Goal: Task Accomplishment & Management: Manage account settings

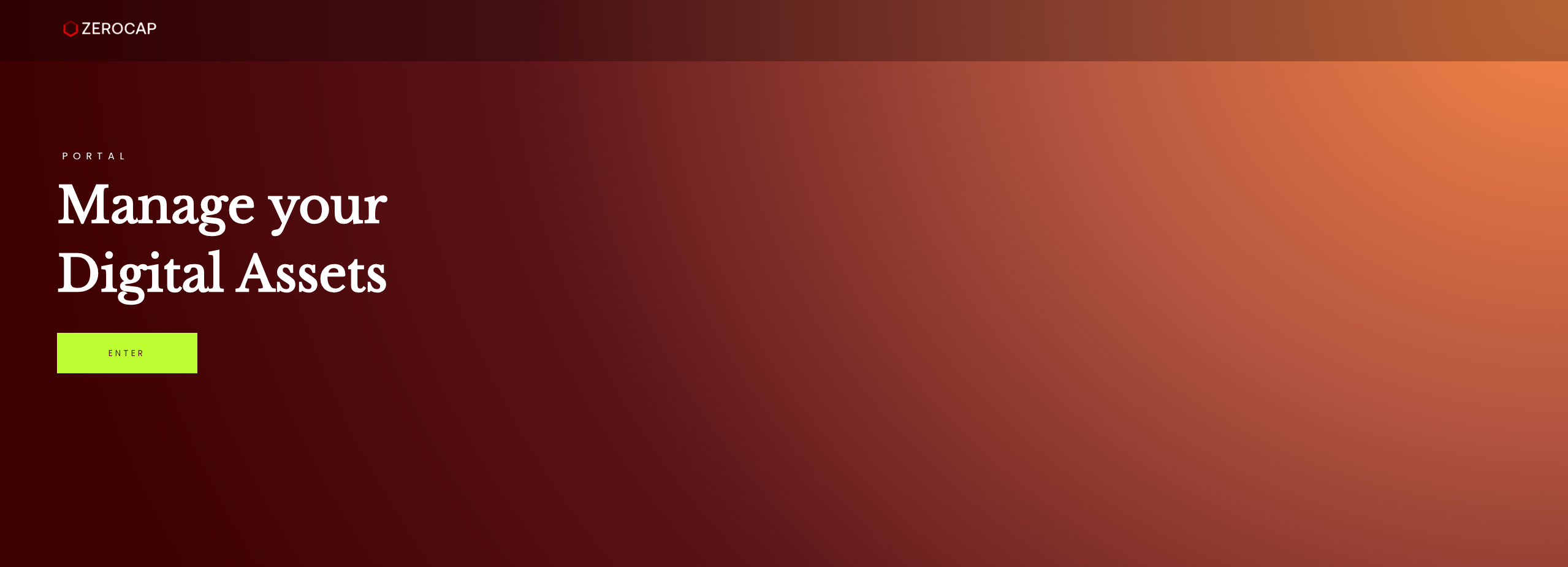
click at [159, 356] on link "Enter" at bounding box center [127, 353] width 140 height 40
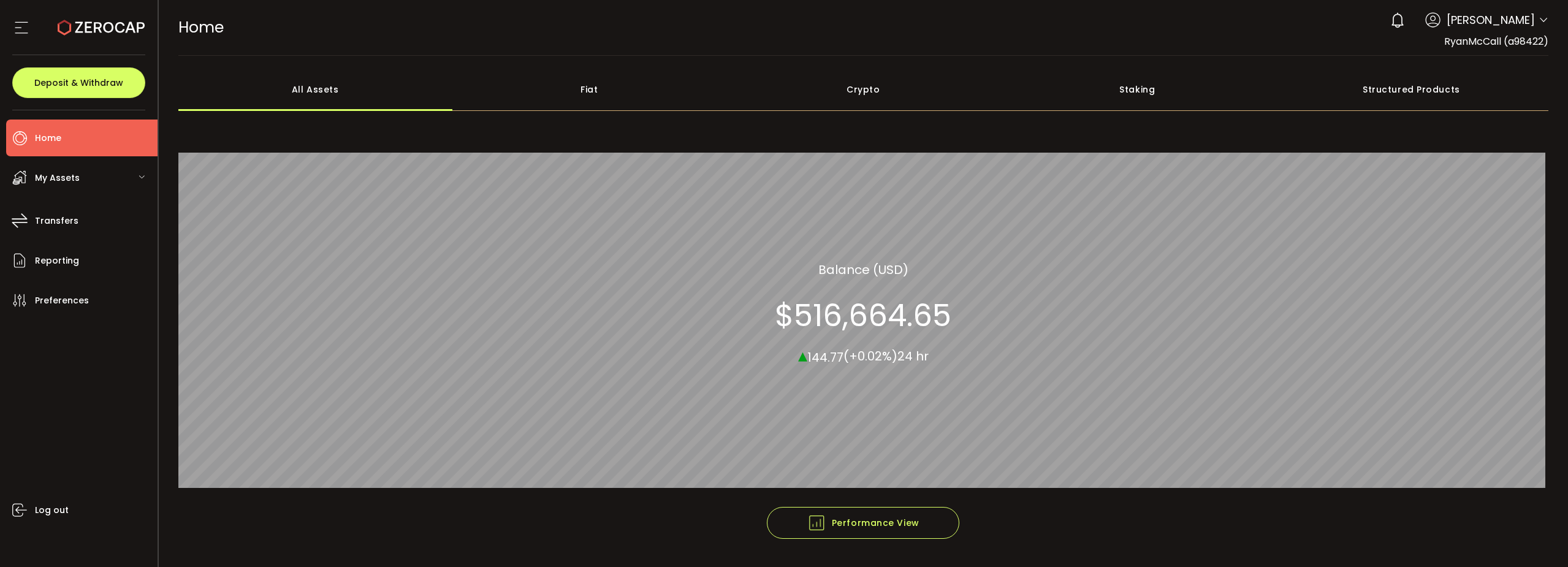
click at [38, 178] on span "My Assets" at bounding box center [58, 178] width 45 height 18
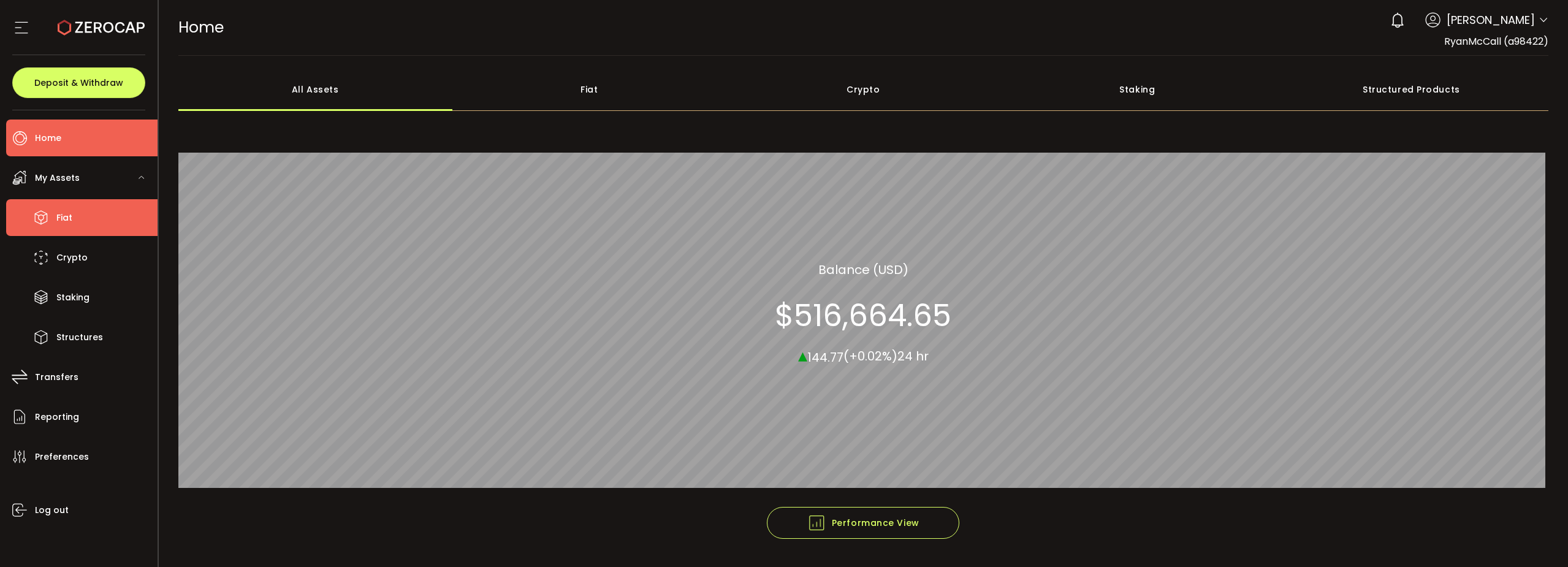
click at [59, 226] on span "Fiat" at bounding box center [64, 218] width 16 height 18
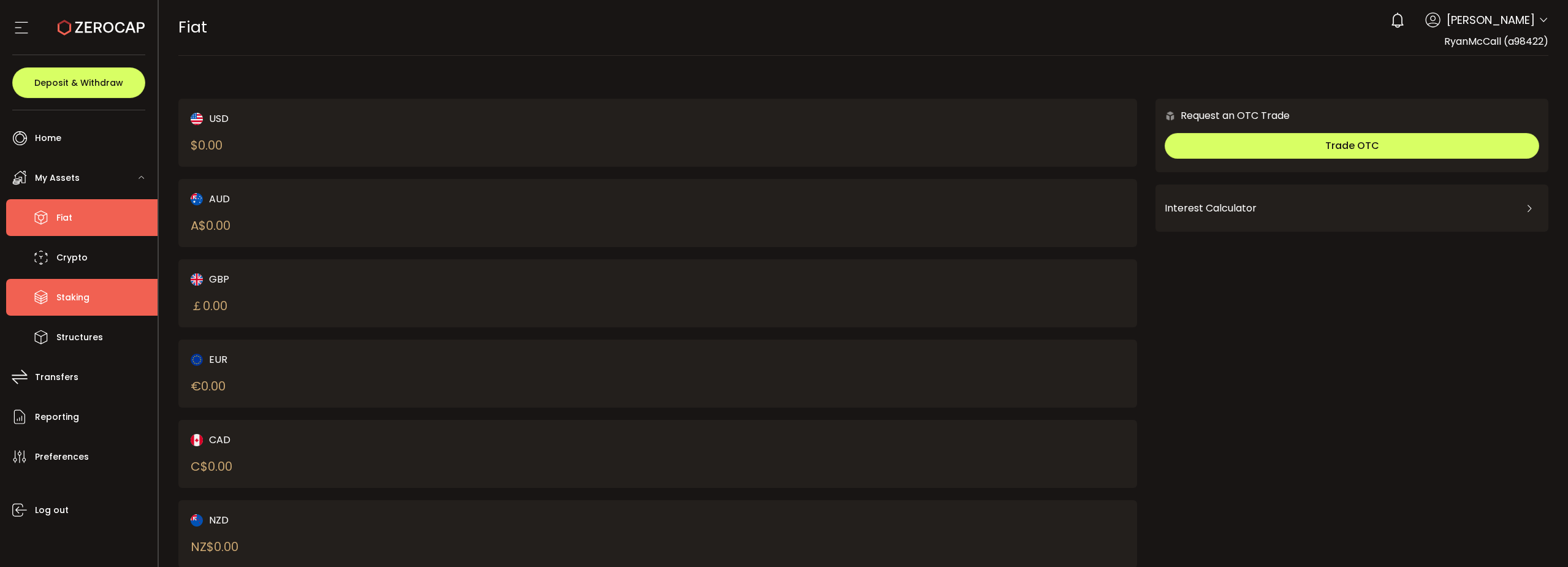
click at [79, 301] on span "Staking" at bounding box center [73, 297] width 33 height 18
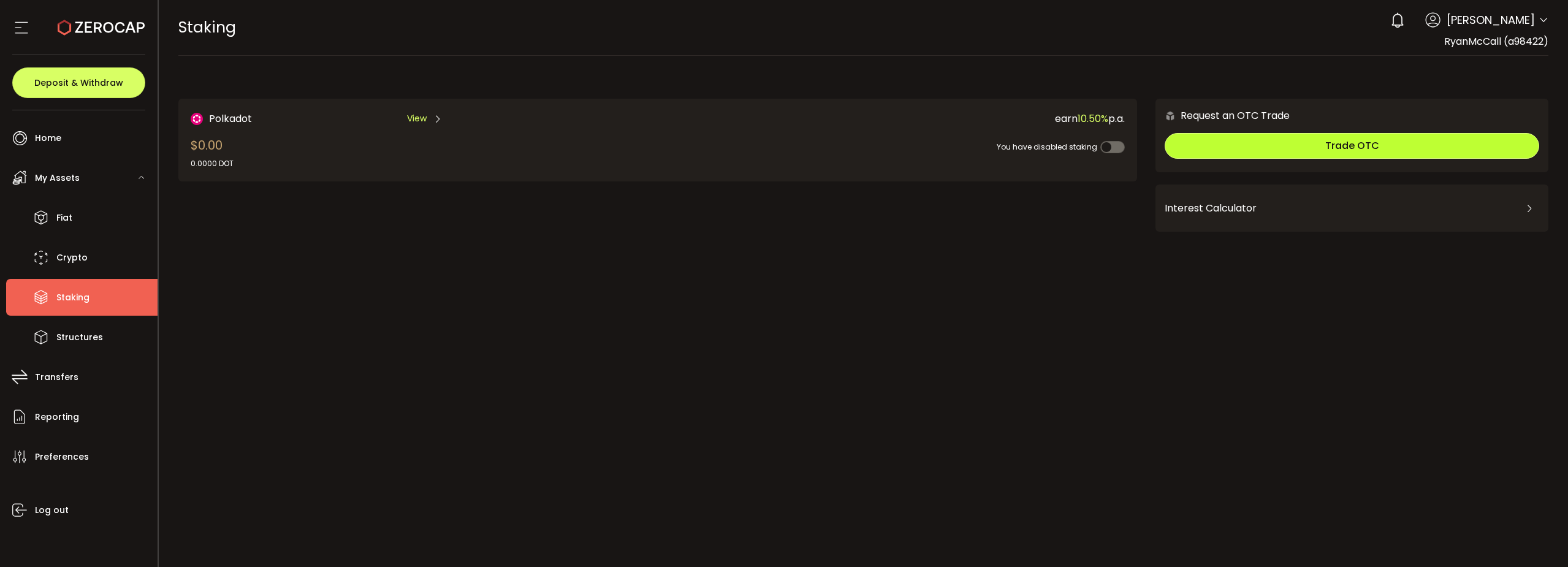
click at [1301, 147] on button "Trade OTC" at bounding box center [1352, 146] width 375 height 26
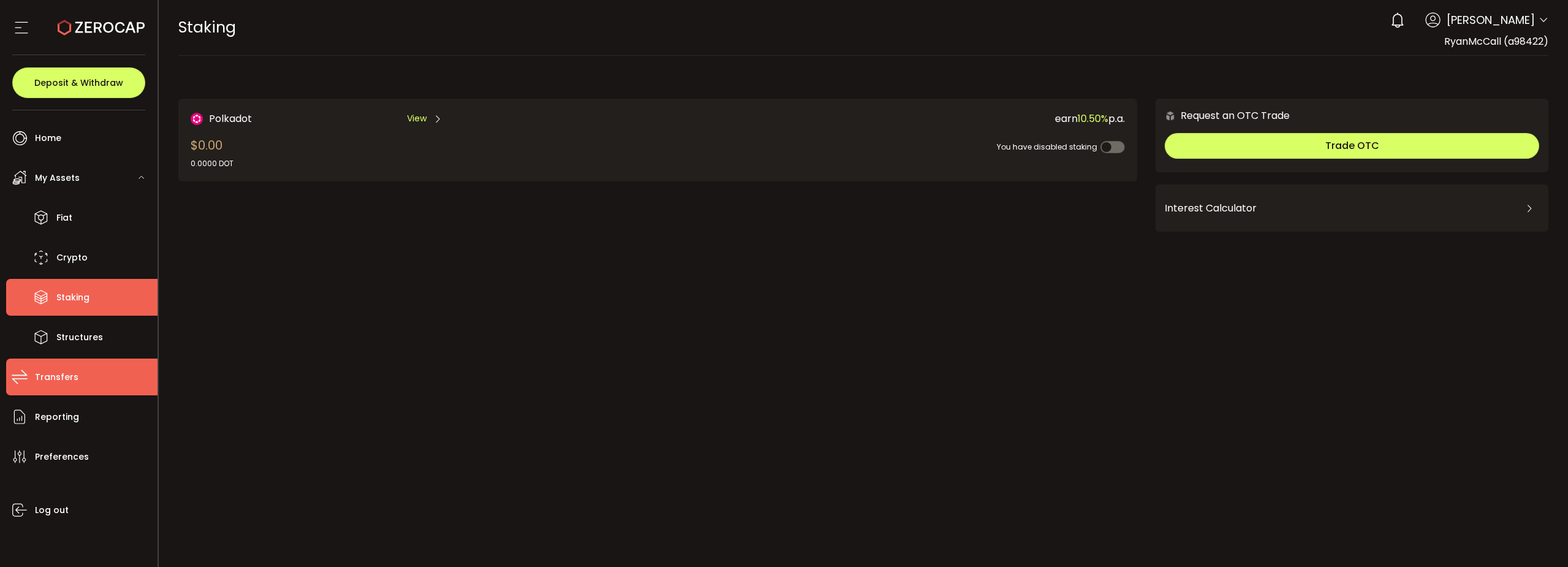
click at [41, 376] on span "Transfers" at bounding box center [57, 377] width 44 height 18
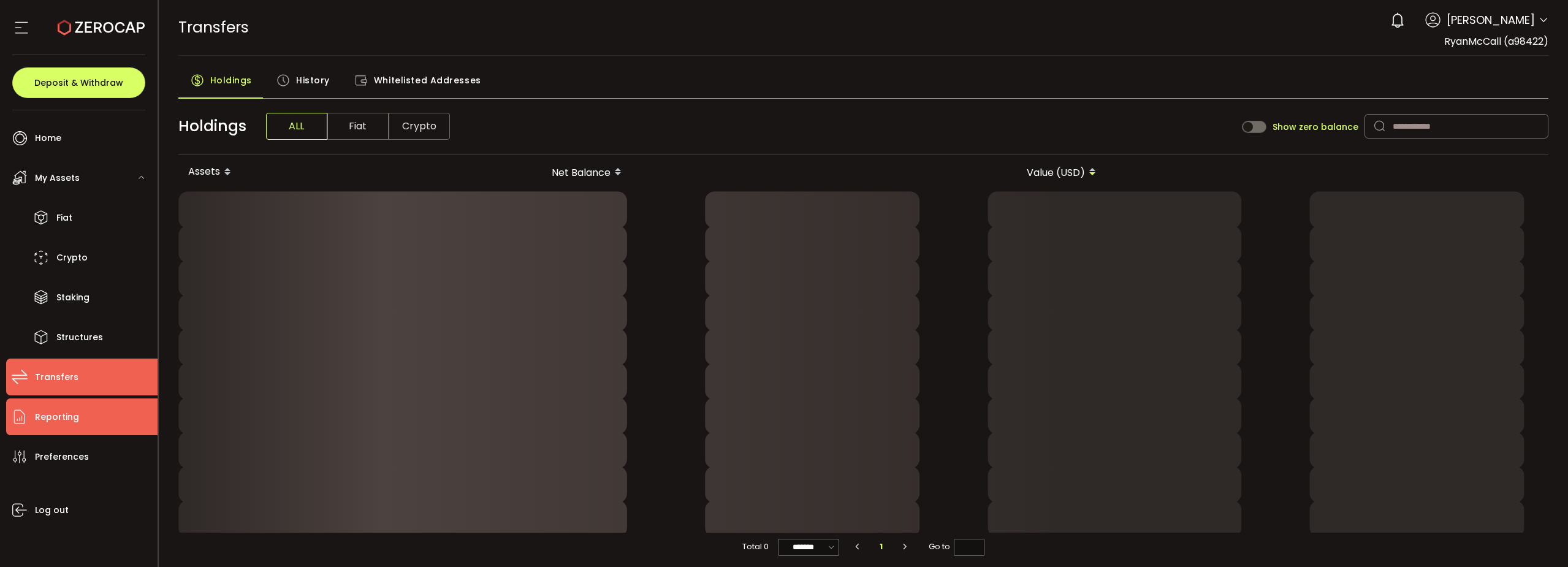
click at [54, 417] on span "Reporting" at bounding box center [57, 417] width 44 height 18
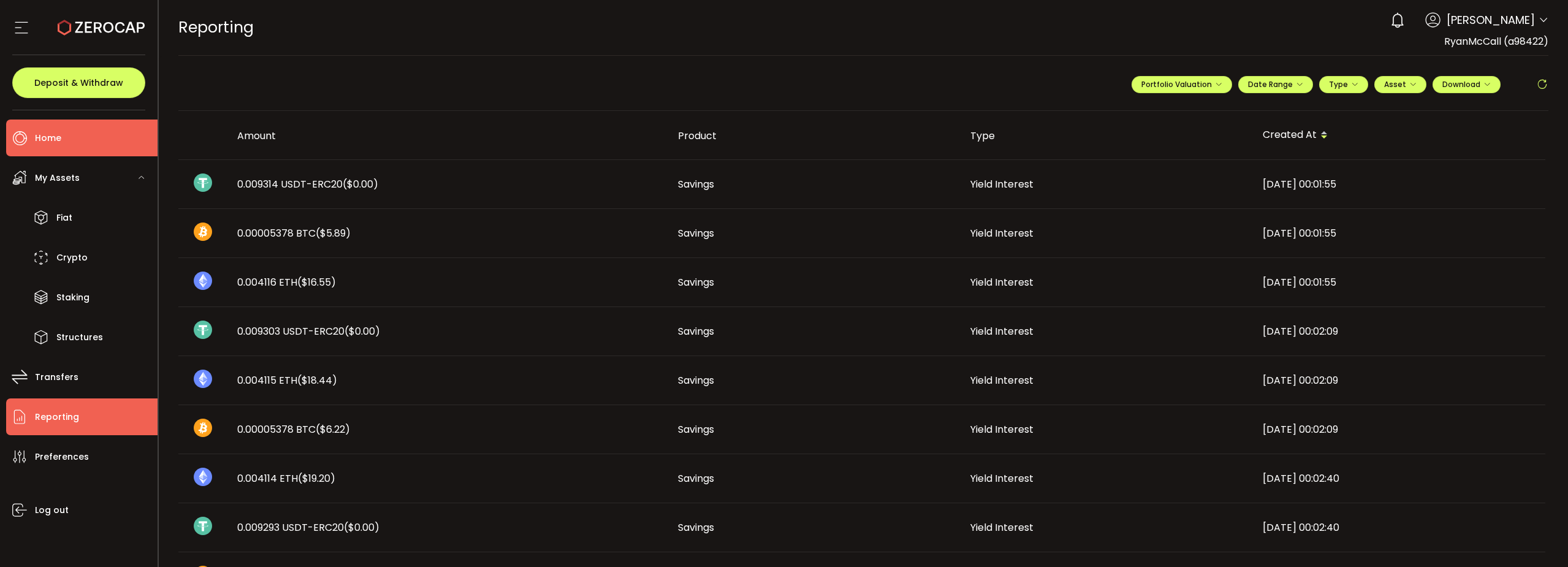
click at [64, 136] on li "Home" at bounding box center [81, 138] width 152 height 37
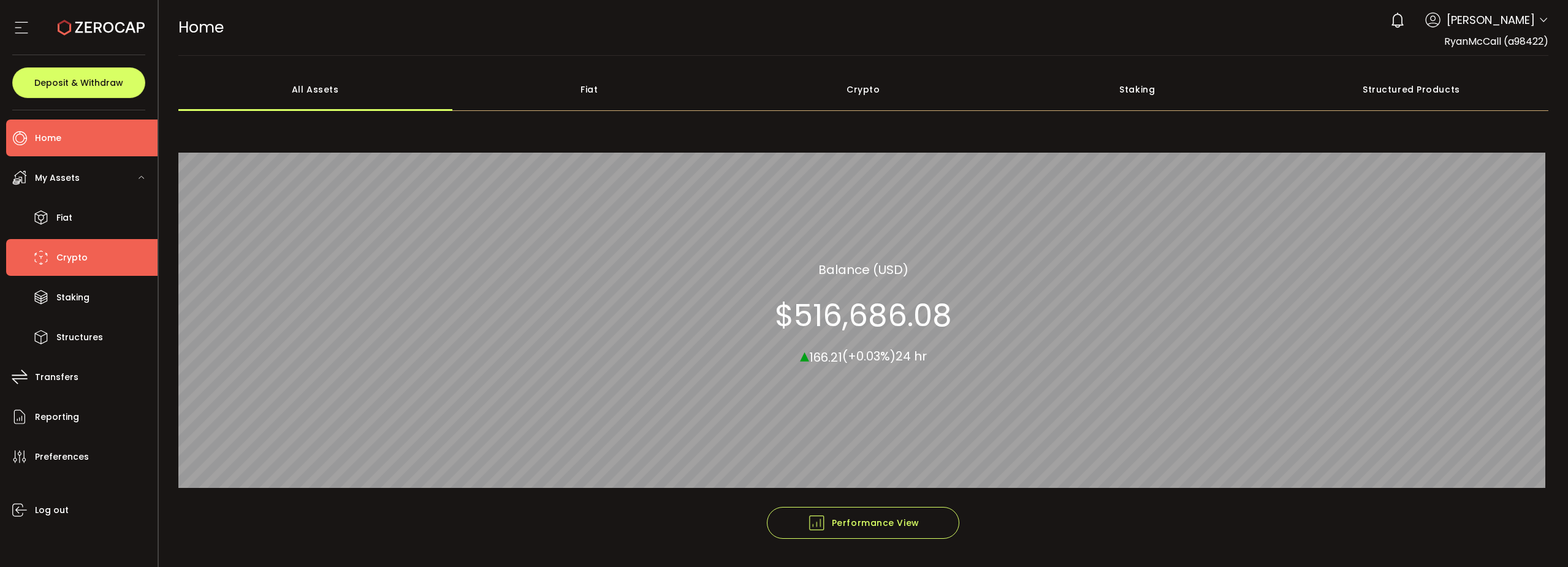
click at [49, 252] on icon at bounding box center [41, 258] width 19 height 19
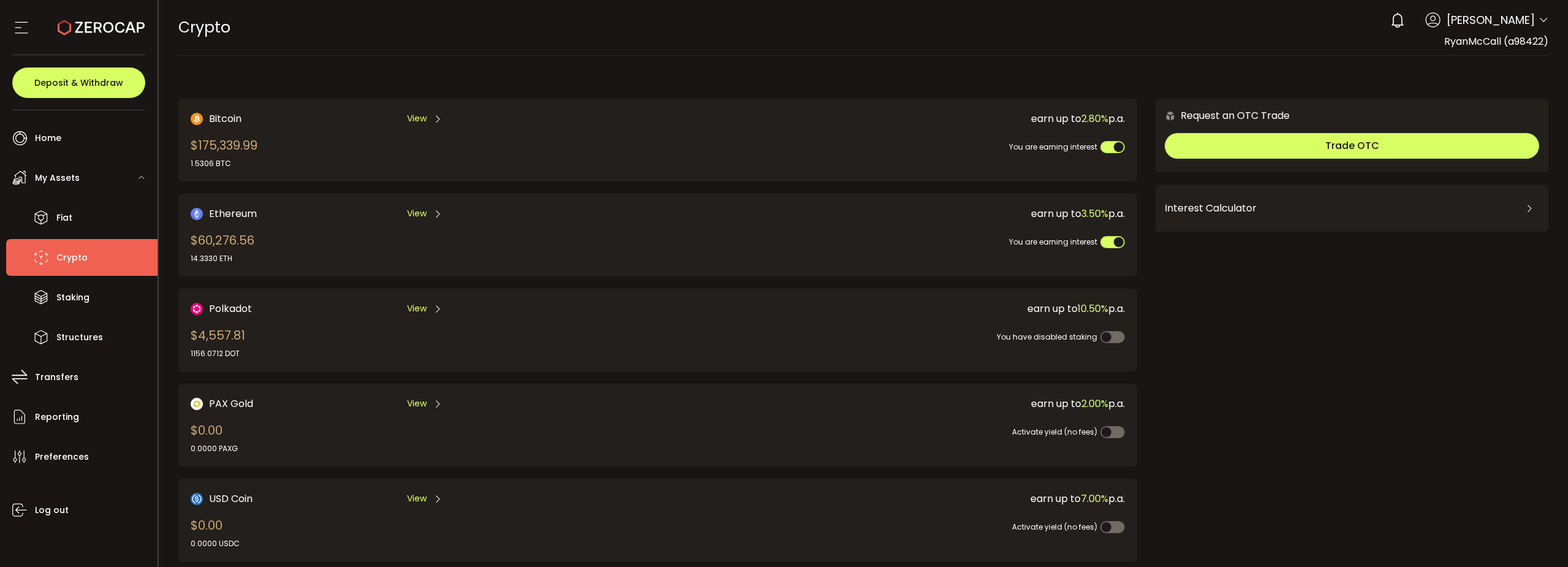
click at [415, 211] on span "View" at bounding box center [417, 213] width 20 height 13
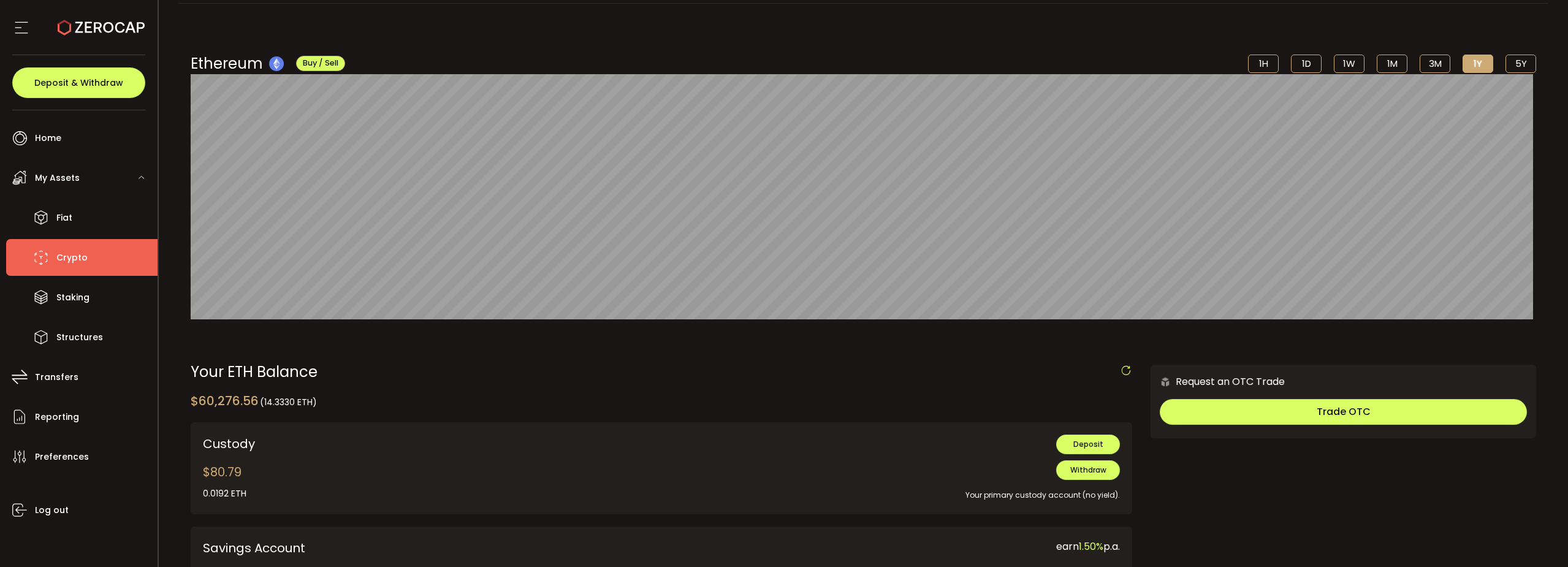
scroll to position [307, 0]
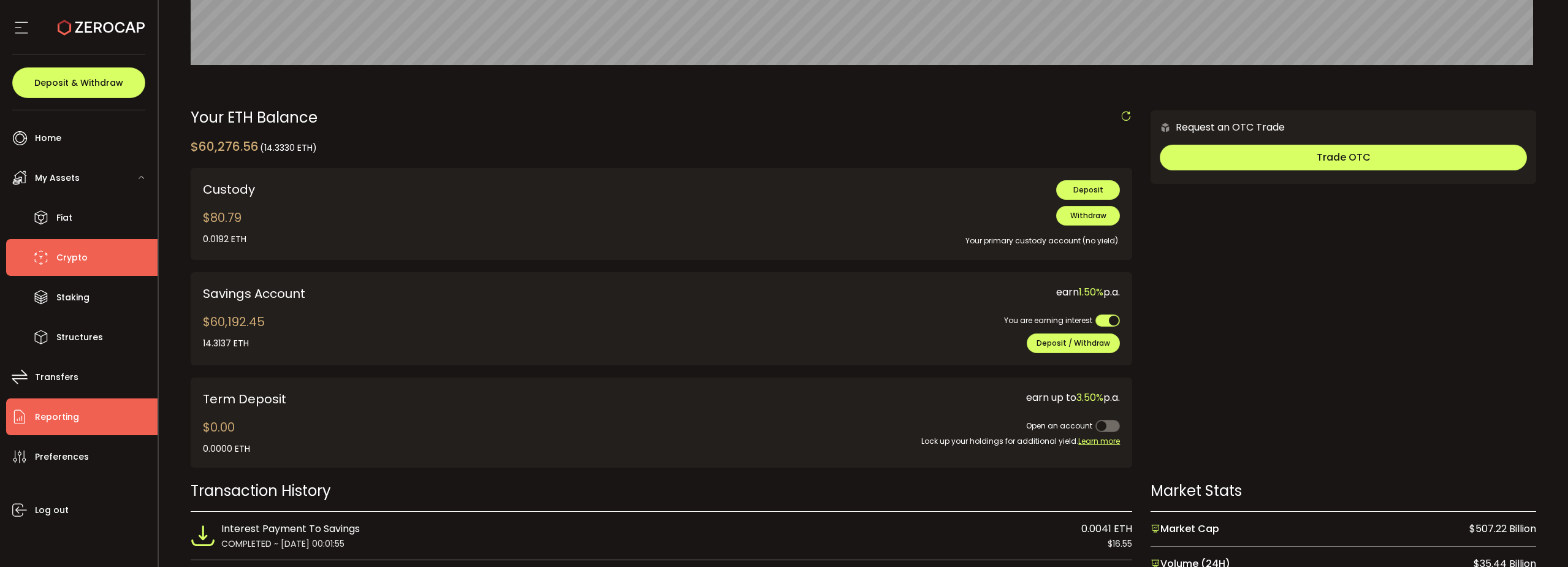
click at [69, 430] on li "Reporting" at bounding box center [81, 417] width 152 height 37
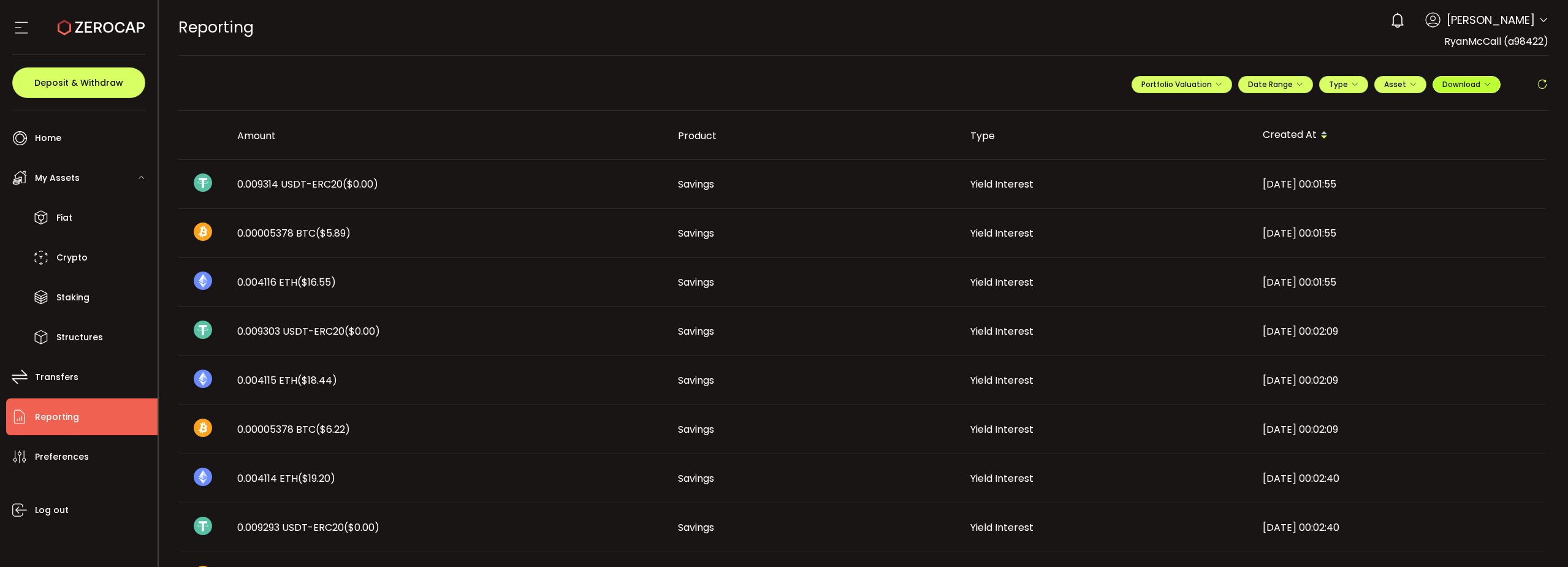
click at [1462, 77] on button "Download" at bounding box center [1467, 85] width 68 height 17
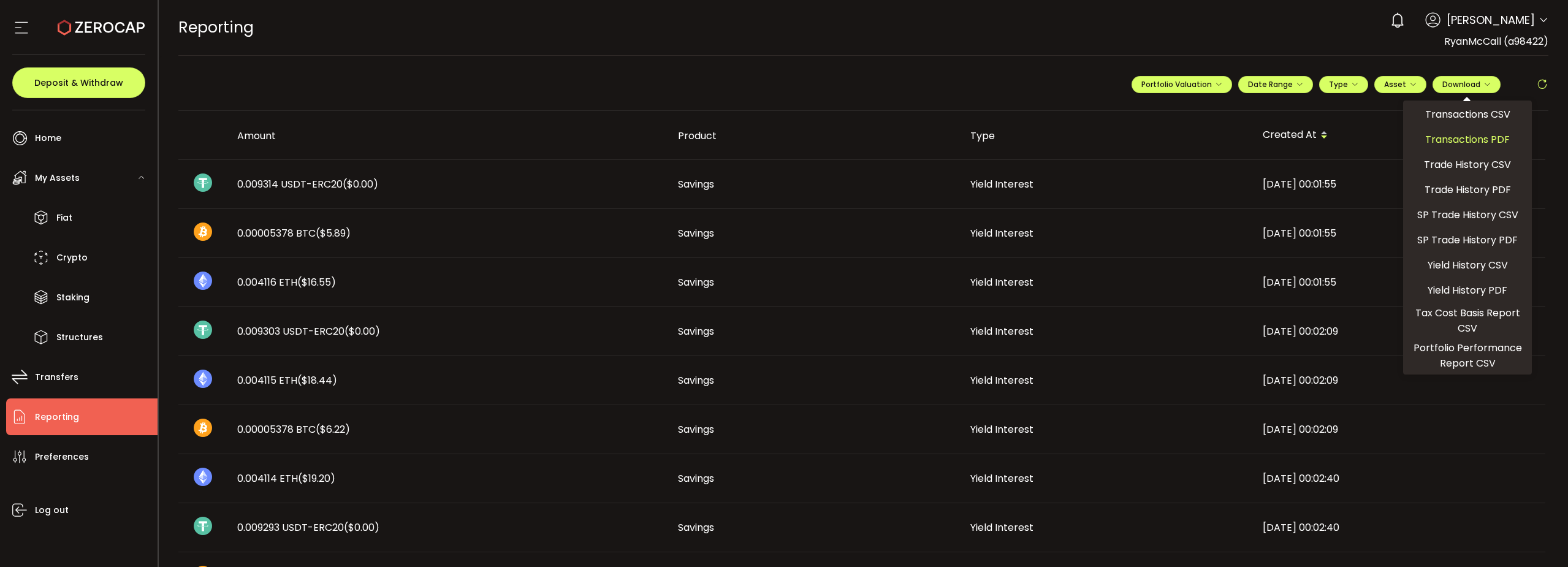
click at [1459, 139] on span "Transactions PDF" at bounding box center [1468, 139] width 85 height 15
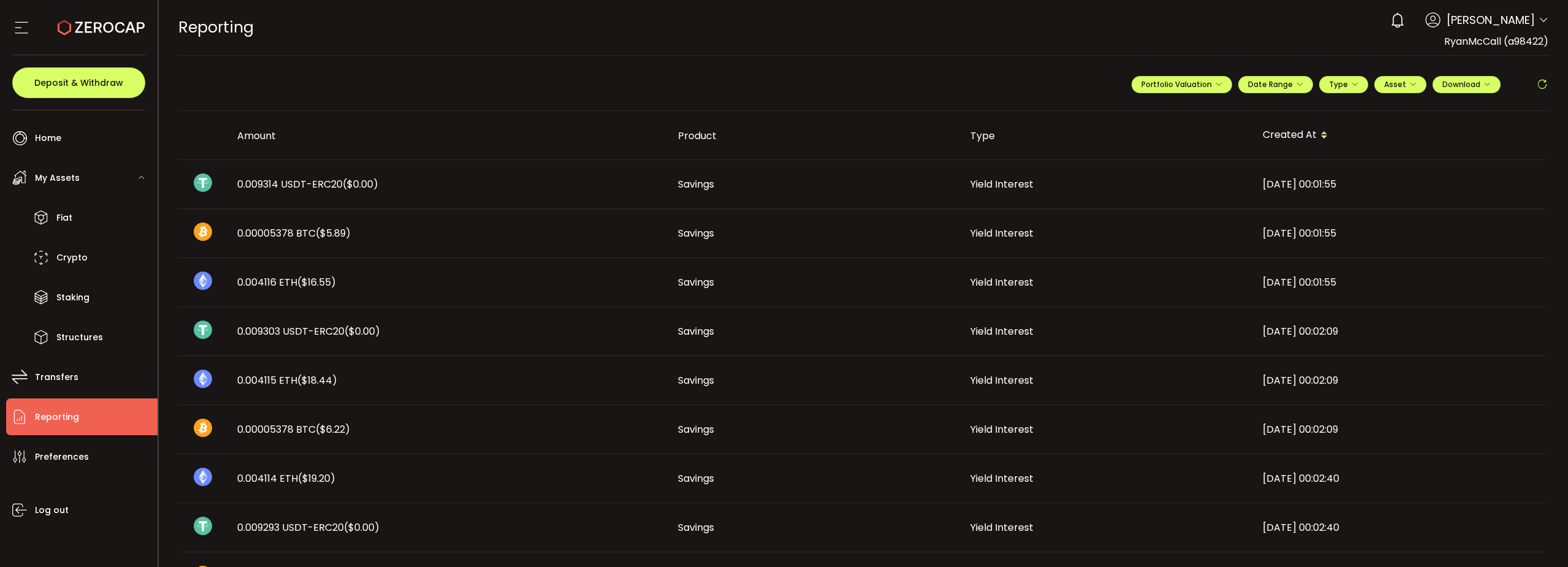
click at [897, 227] on div "Savings" at bounding box center [814, 233] width 293 height 14
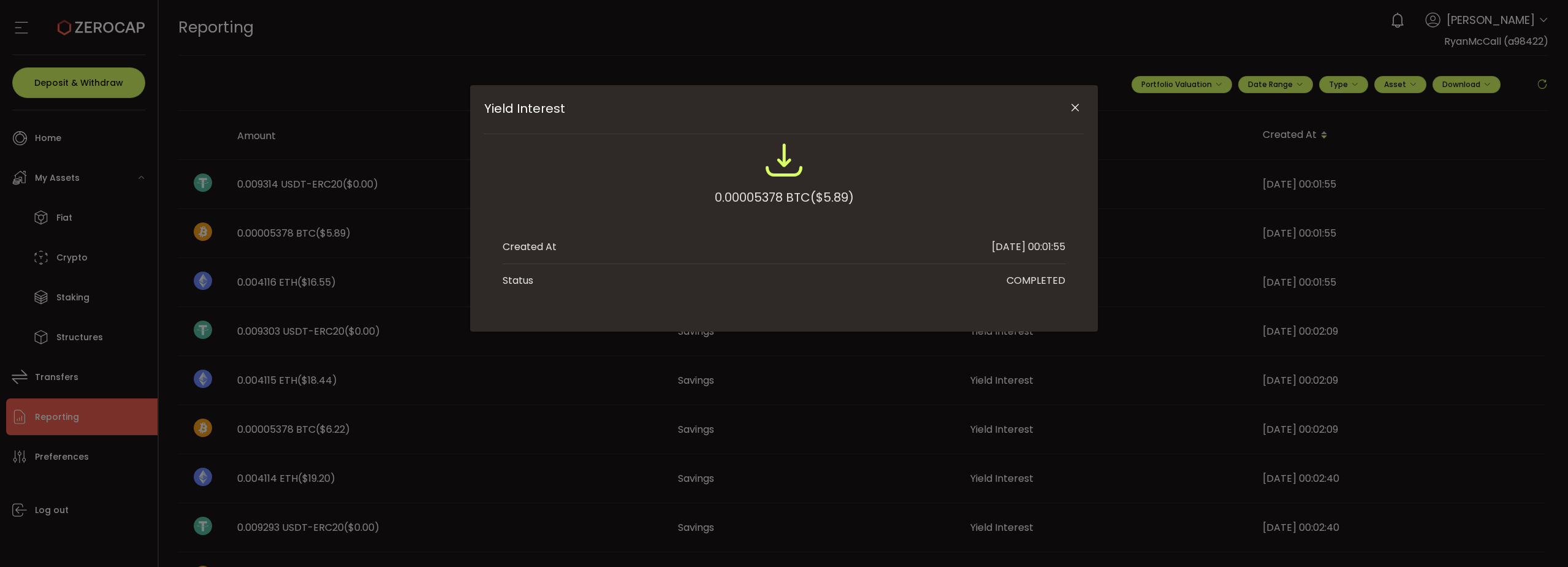
click at [1079, 107] on icon "Close" at bounding box center [1075, 108] width 13 height 13
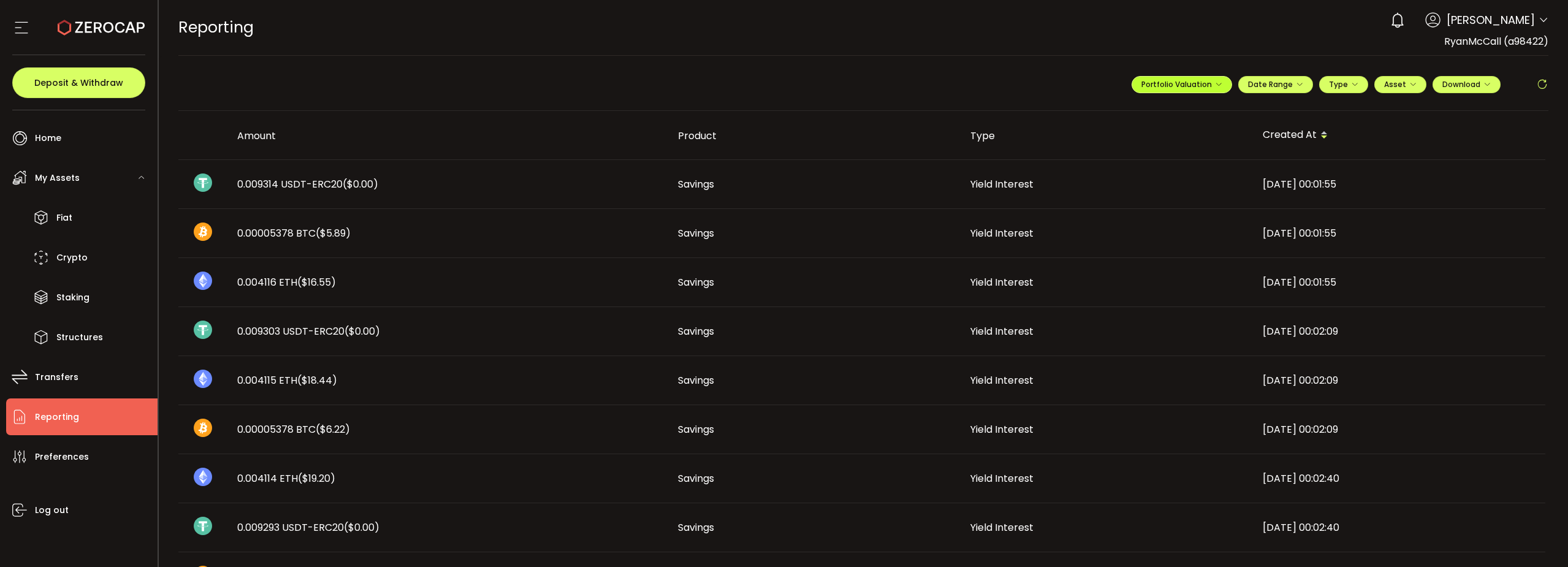
click at [1190, 85] on span "Portfolio Valuation" at bounding box center [1182, 84] width 81 height 11
click at [1204, 113] on span "Portfolio Valuation" at bounding box center [1221, 114] width 68 height 11
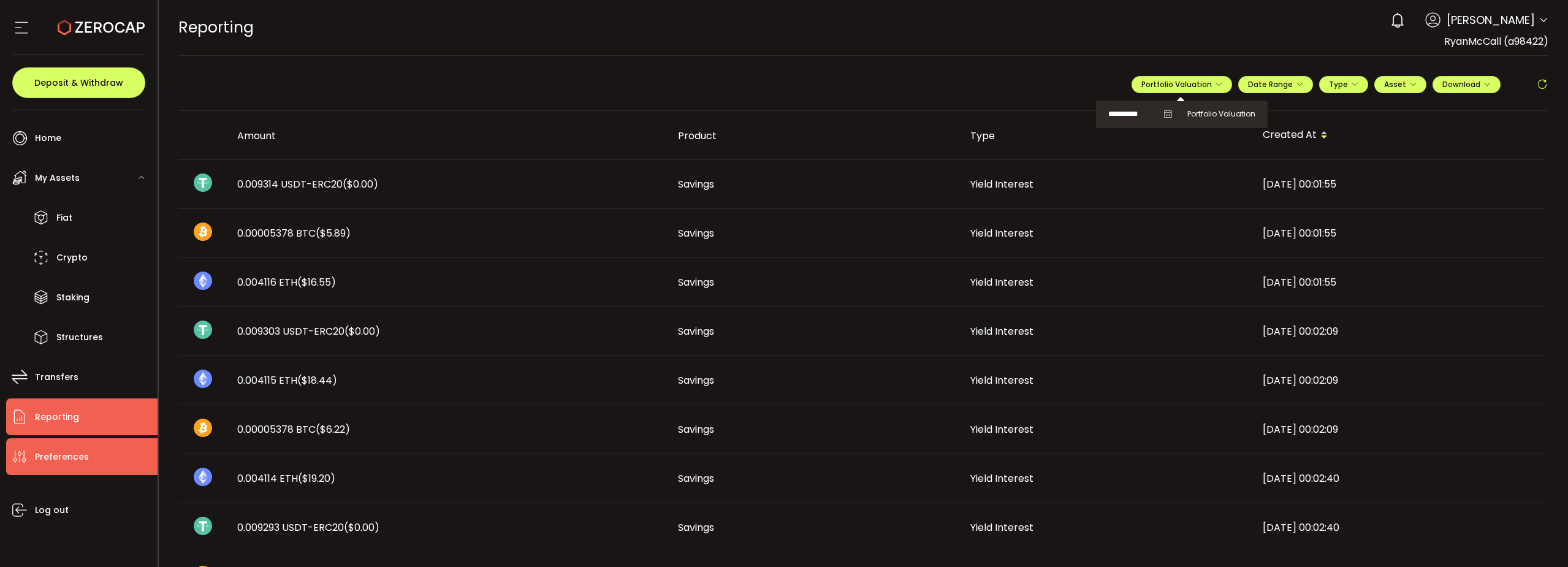
click at [54, 459] on span "Preferences" at bounding box center [62, 457] width 54 height 18
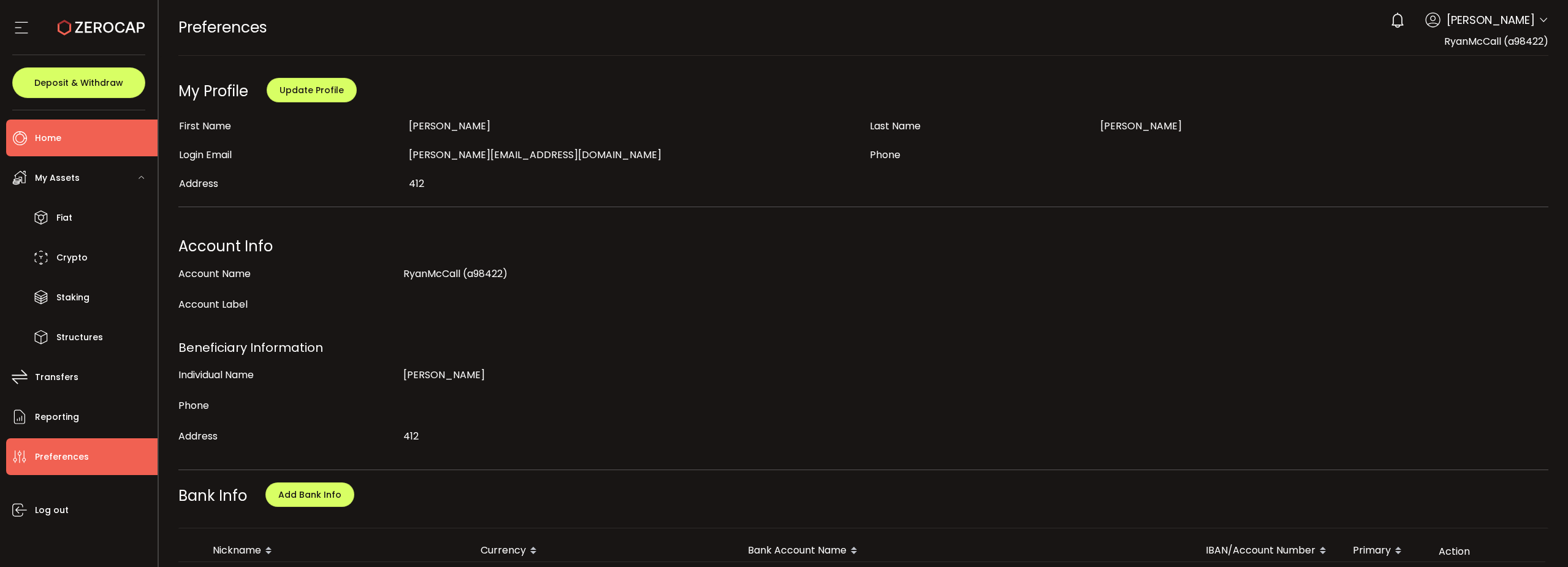
click at [56, 140] on span "Home" at bounding box center [48, 138] width 26 height 18
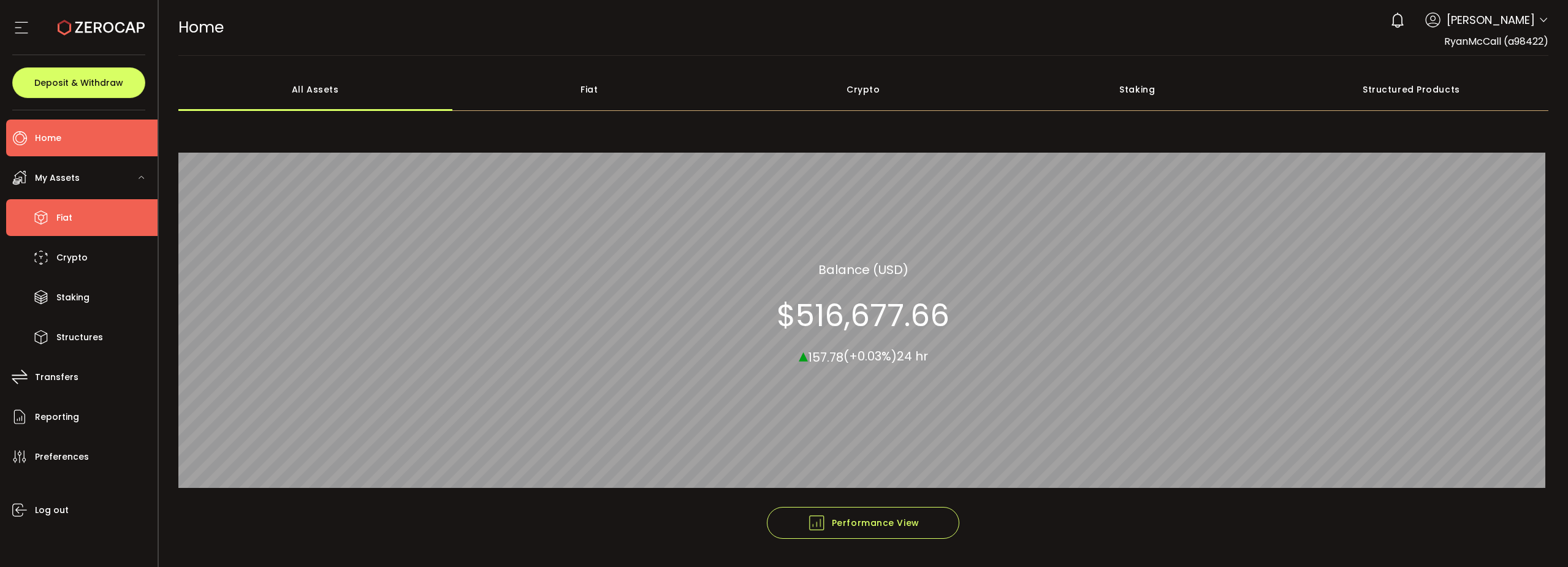
click at [68, 211] on span "Fiat" at bounding box center [64, 218] width 16 height 18
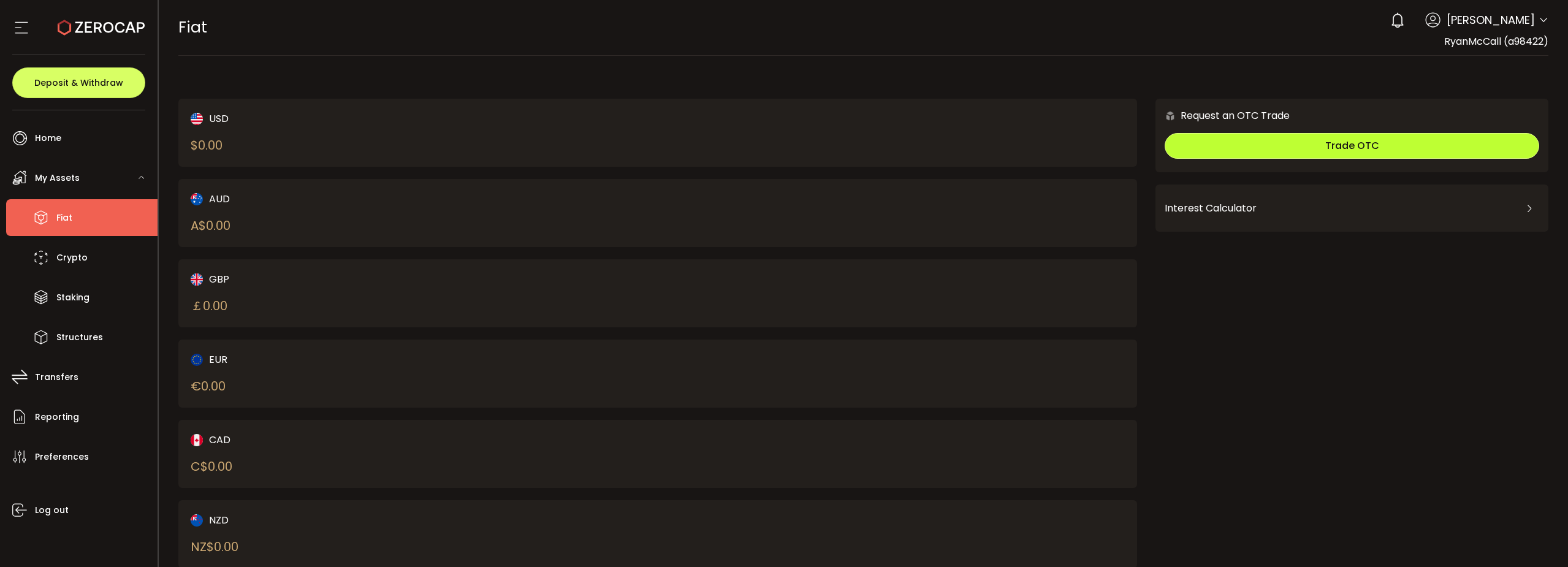
click at [1326, 151] on span "Trade OTC" at bounding box center [1352, 145] width 54 height 14
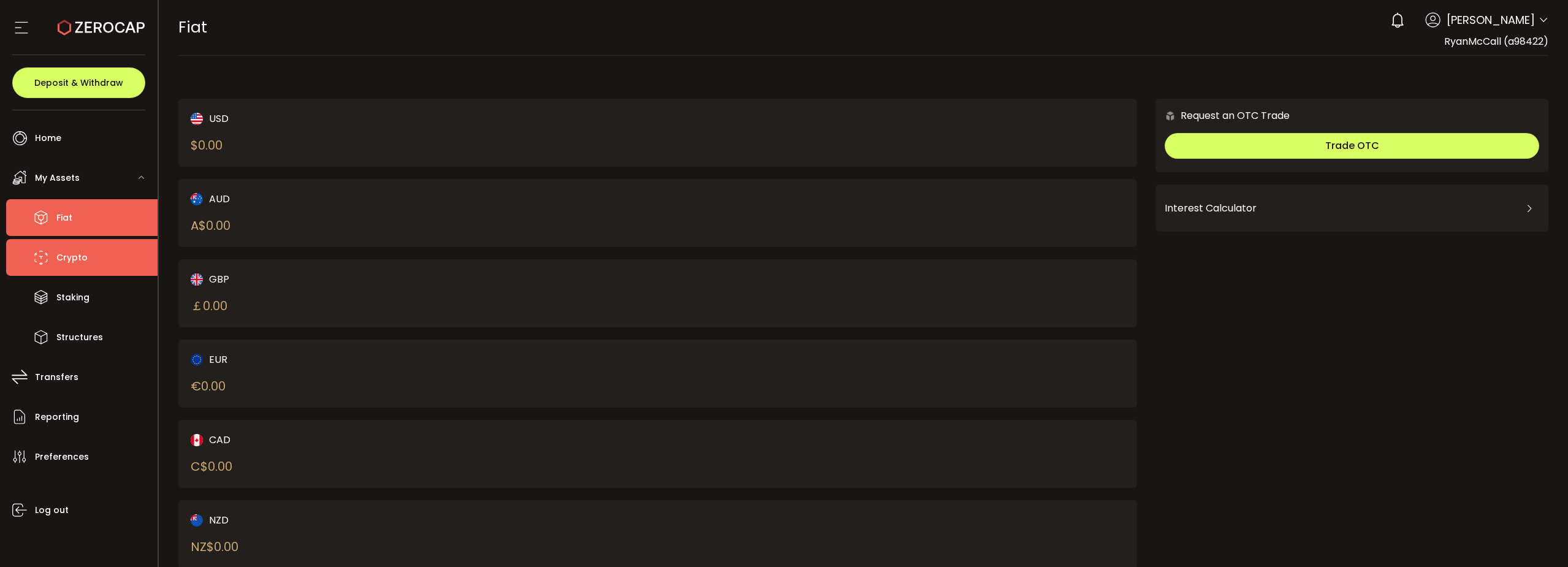
drag, startPoint x: 75, startPoint y: 253, endPoint x: 147, endPoint y: 259, distance: 72.2
click at [75, 252] on span "Crypto" at bounding box center [72, 258] width 31 height 18
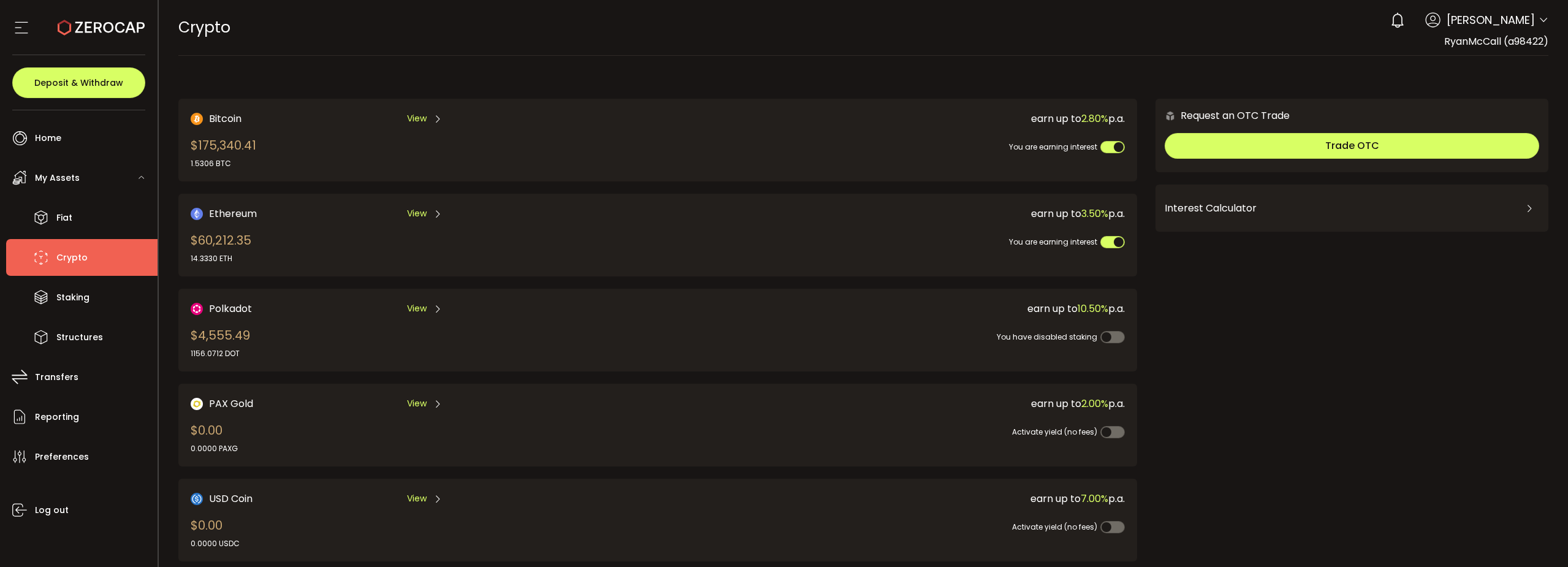
click at [415, 305] on span "View" at bounding box center [417, 308] width 20 height 13
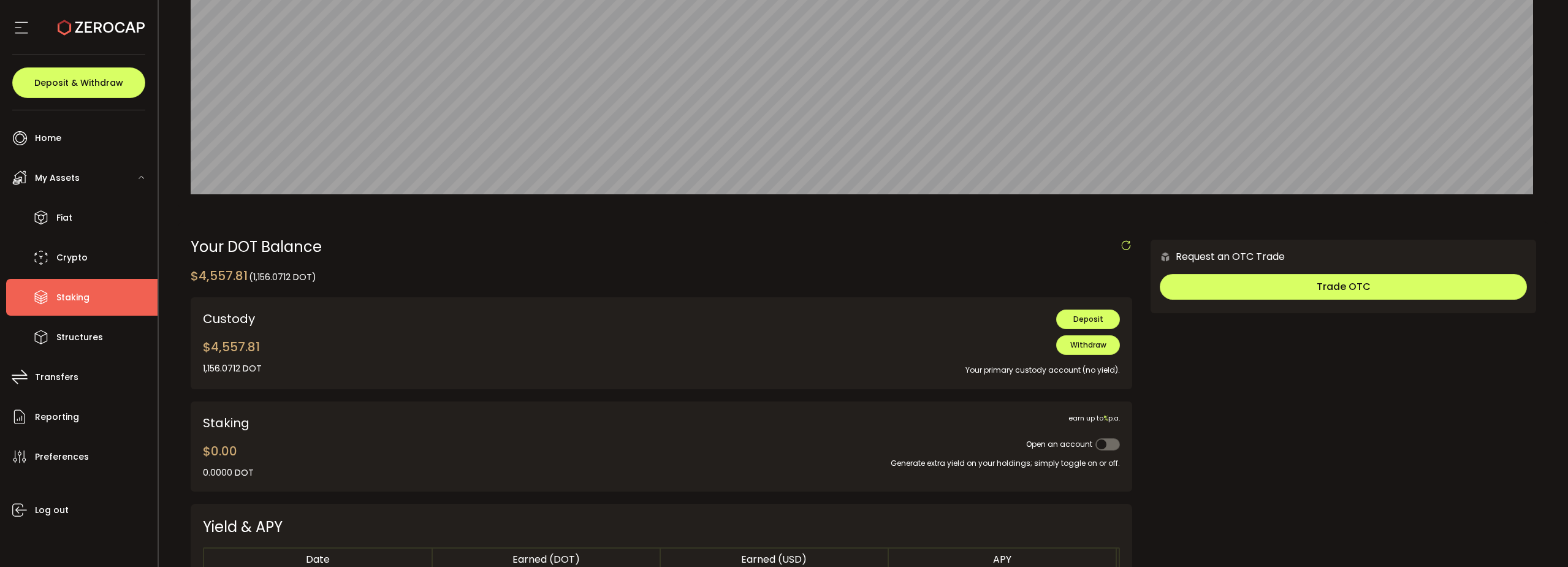
scroll to position [184, 0]
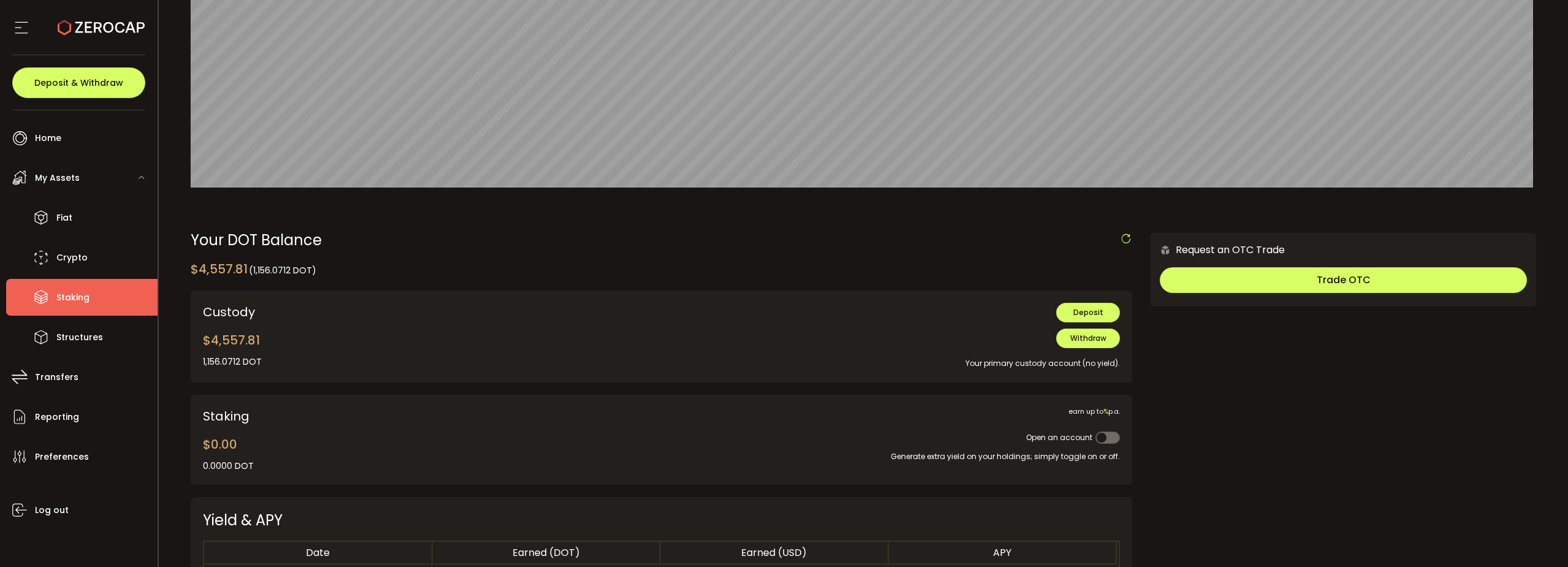
click at [1087, 298] on div "Custody $4,557.81 1,156.0712 DOT 0.0000 DOT DOT-ERC20 DOT-TRC20 Deposit Withdra…" at bounding box center [662, 336] width 942 height 92
click at [1089, 307] on button "Deposit" at bounding box center [1088, 313] width 64 height 20
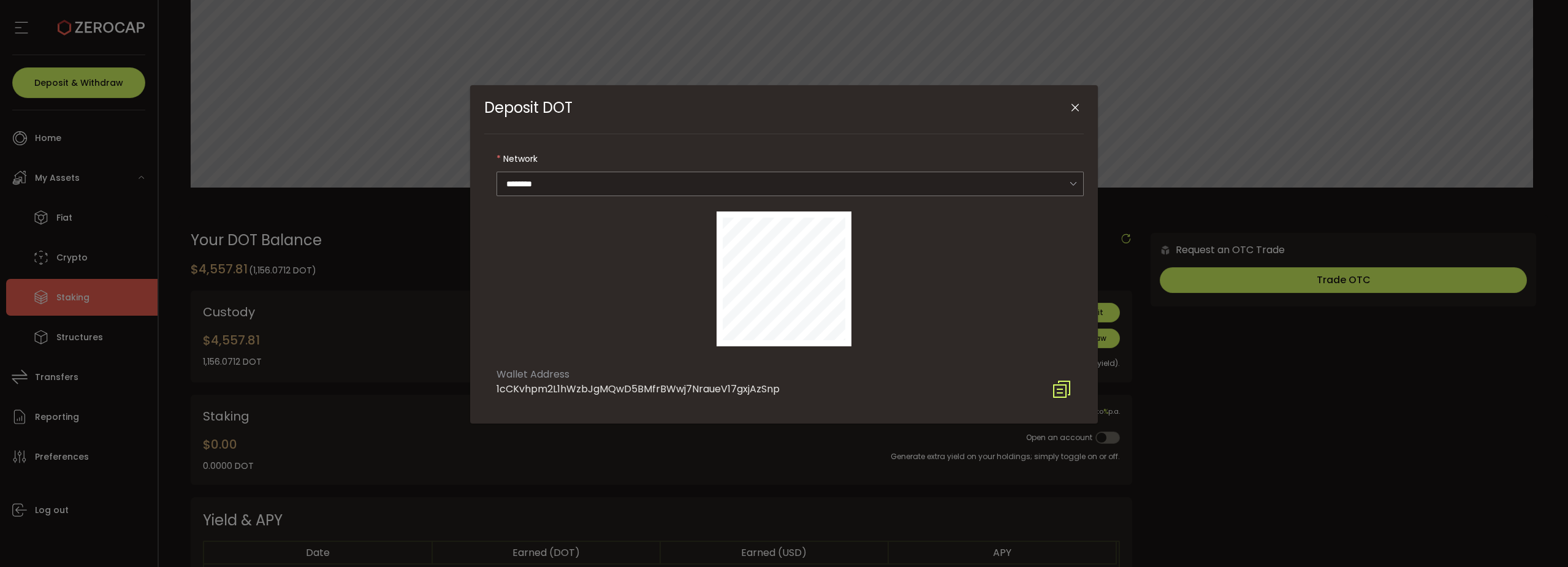
click at [1075, 106] on icon "Close" at bounding box center [1075, 108] width 13 height 13
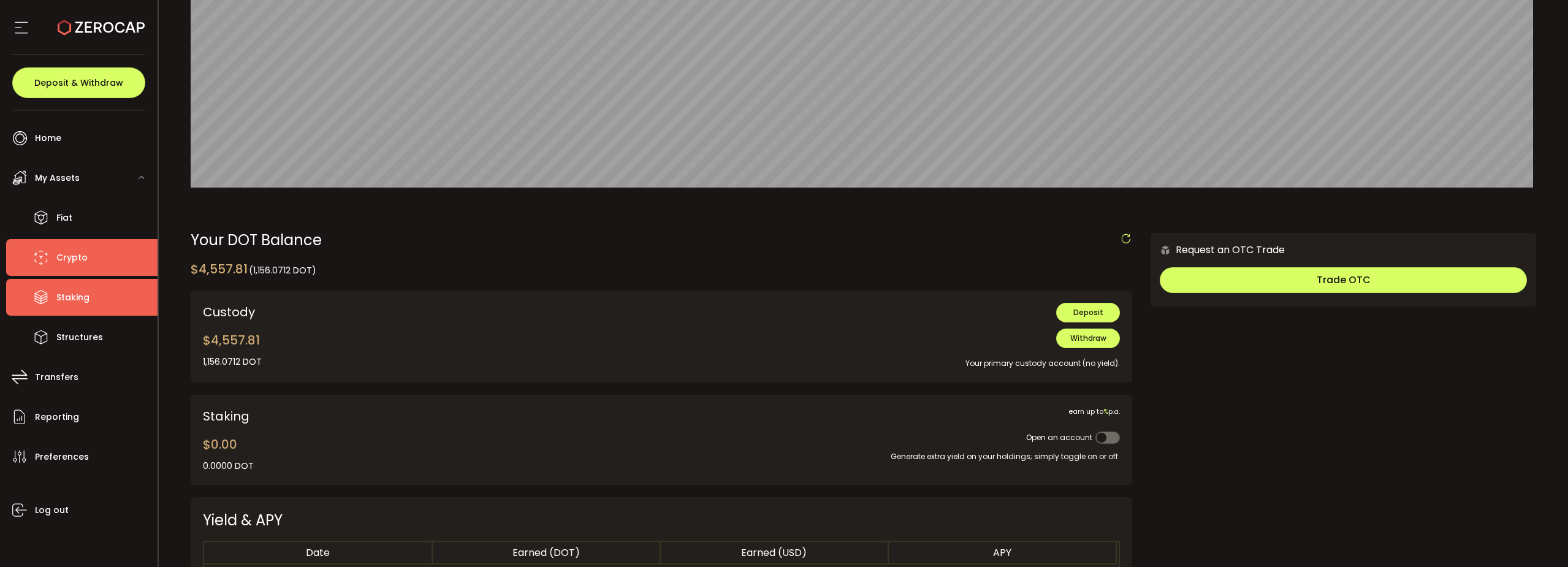
click at [68, 252] on span "Crypto" at bounding box center [72, 258] width 31 height 18
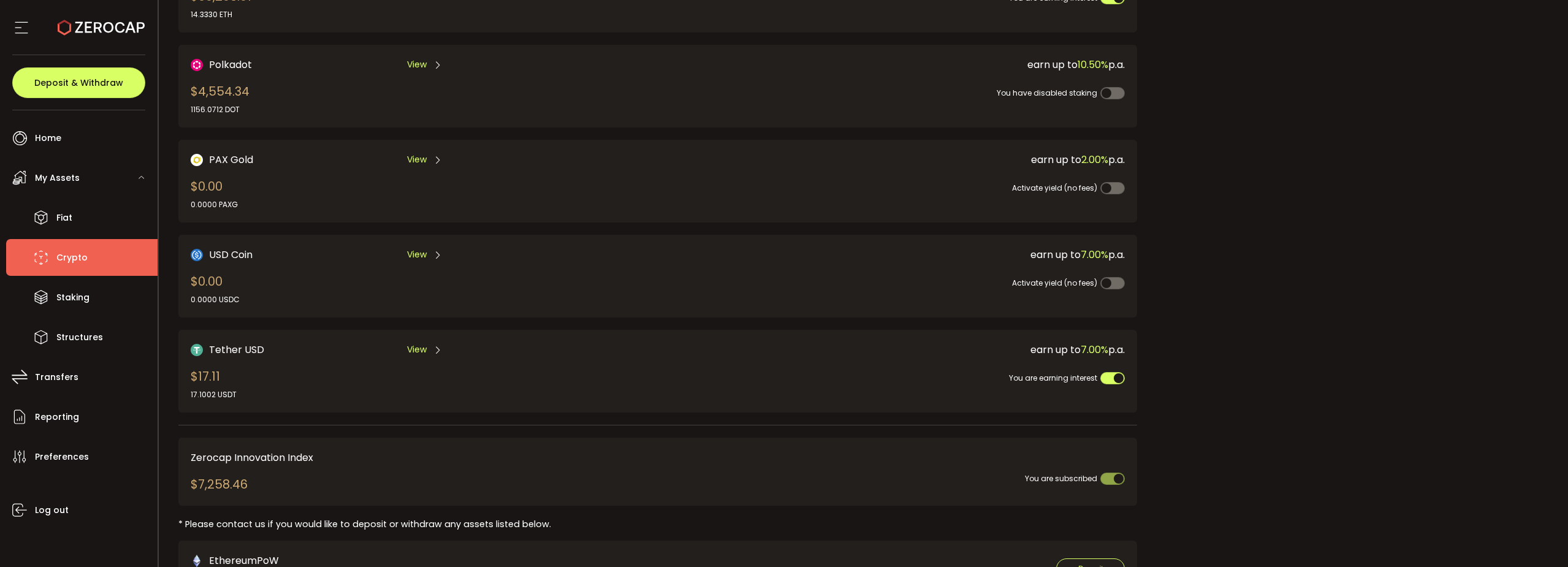
scroll to position [245, 0]
click at [239, 351] on span "Tether USD" at bounding box center [236, 348] width 55 height 15
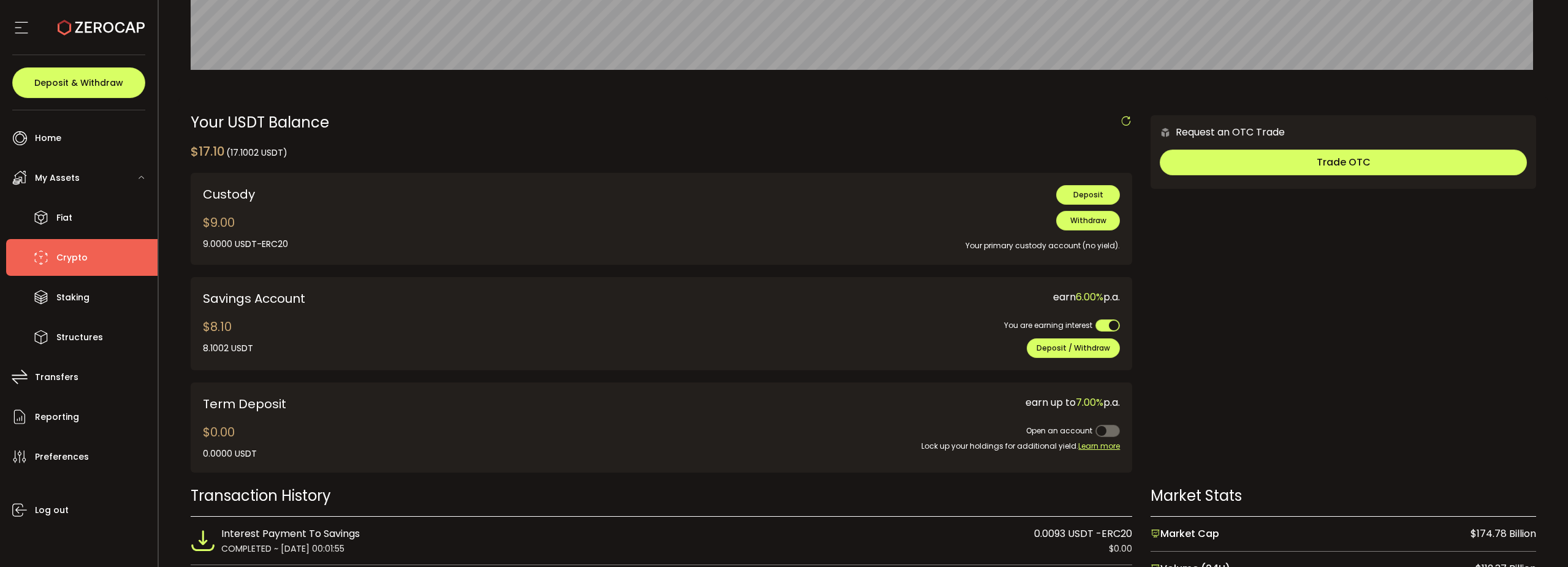
scroll to position [307, 0]
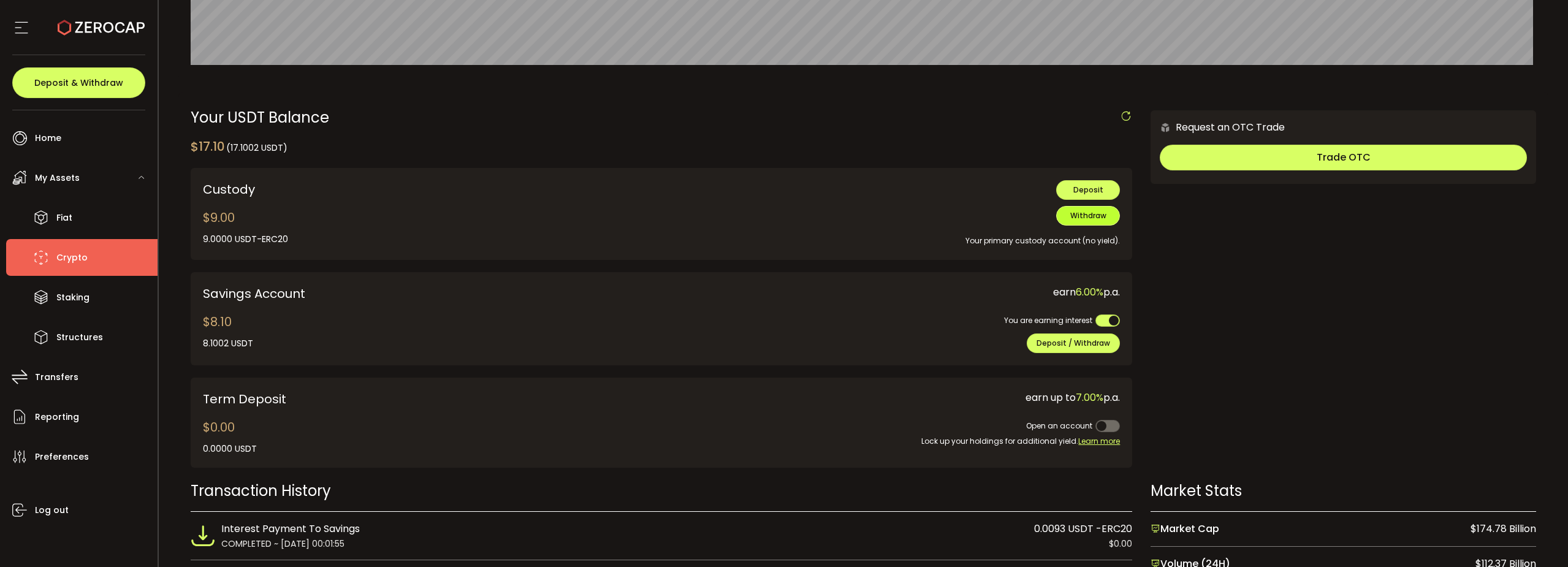
click at [1071, 219] on span "Withdraw" at bounding box center [1089, 216] width 36 height 11
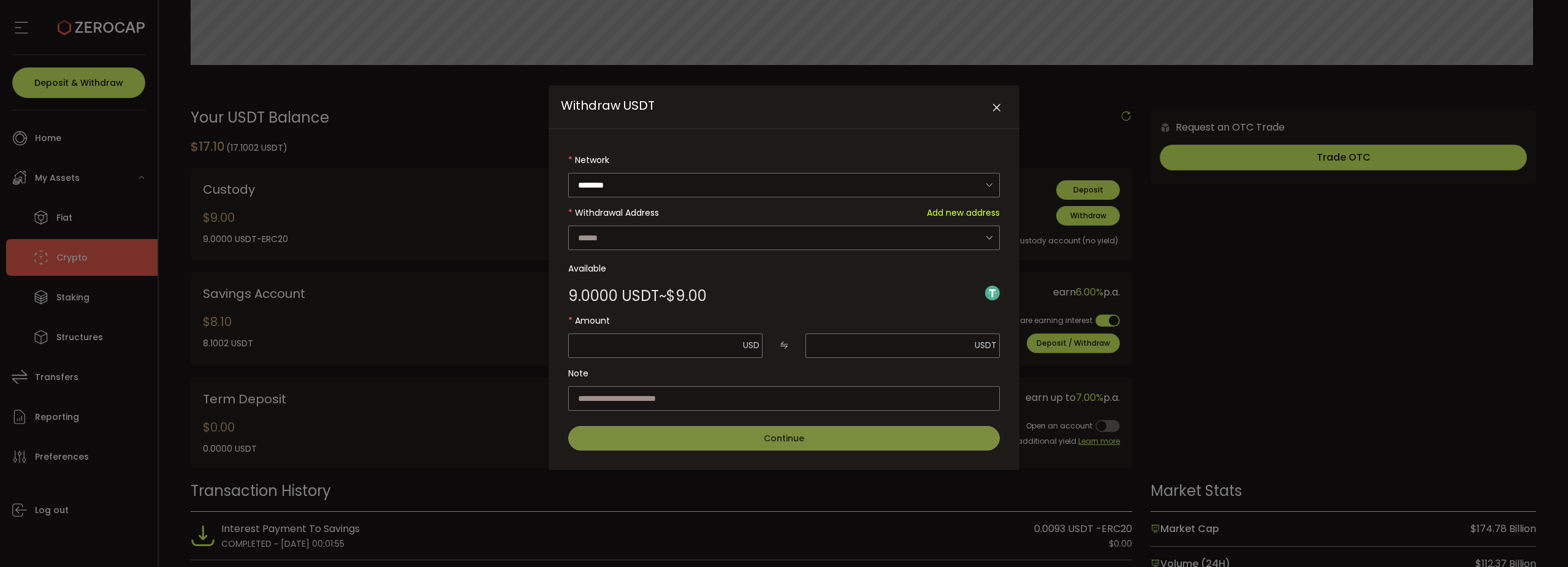
click at [1001, 107] on icon "Close" at bounding box center [997, 108] width 13 height 13
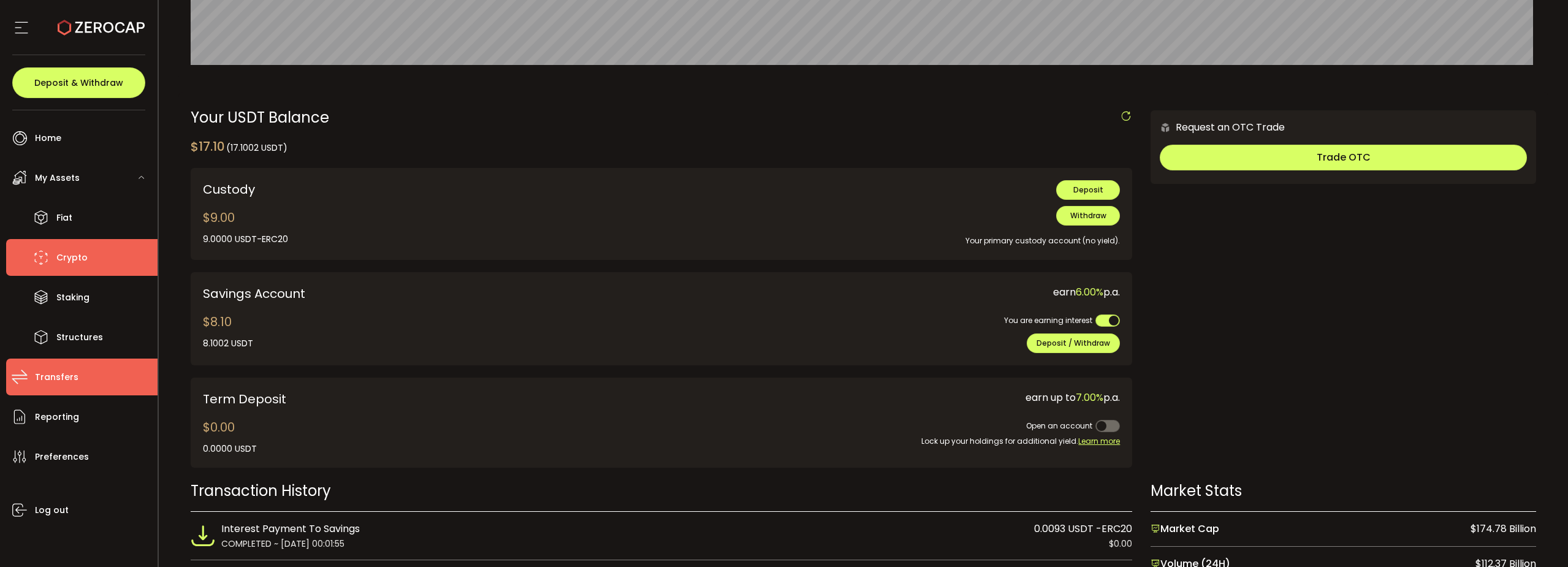
click at [62, 377] on span "Transfers" at bounding box center [57, 377] width 44 height 18
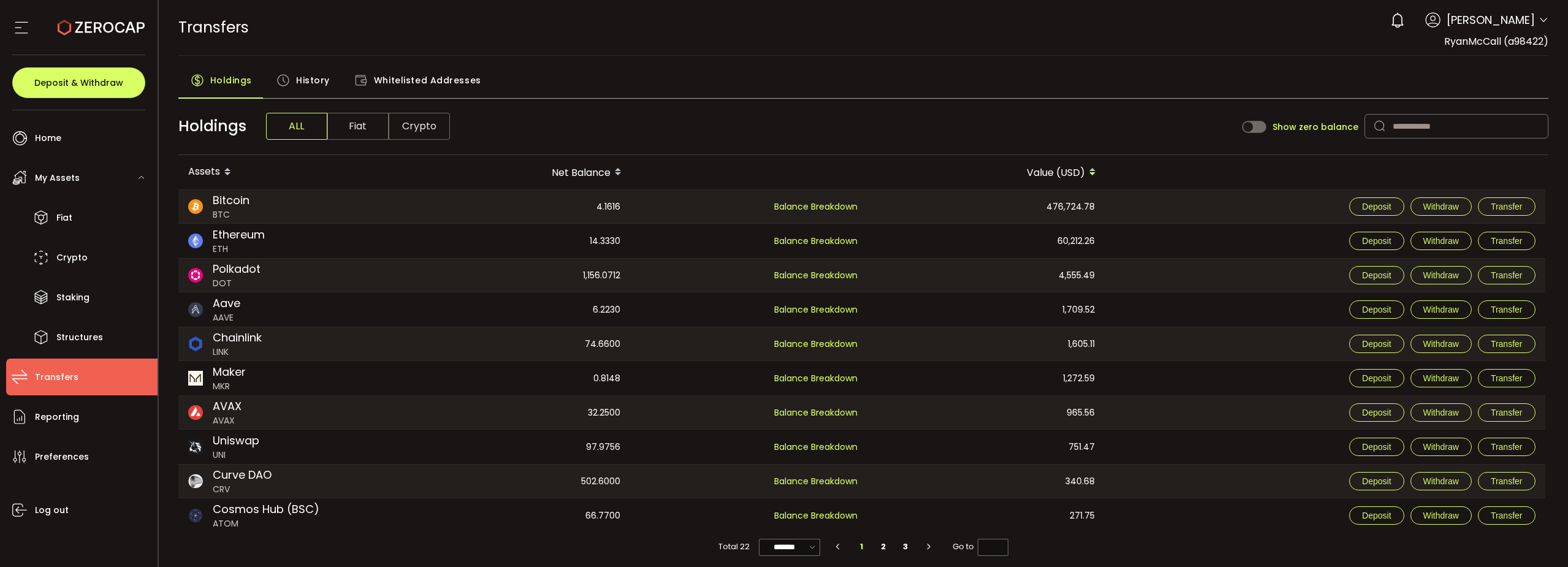
click at [432, 79] on span "Whitelisted Addresses" at bounding box center [428, 80] width 107 height 25
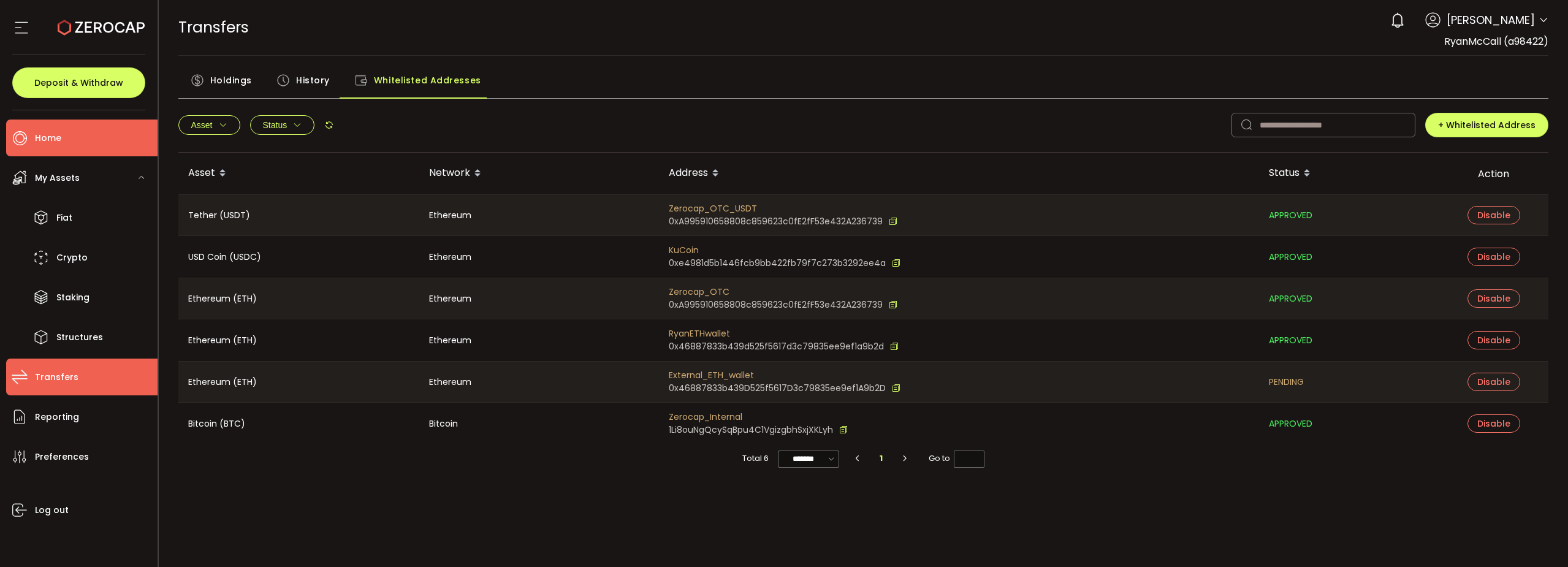
click at [56, 135] on span "Home" at bounding box center [48, 138] width 26 height 18
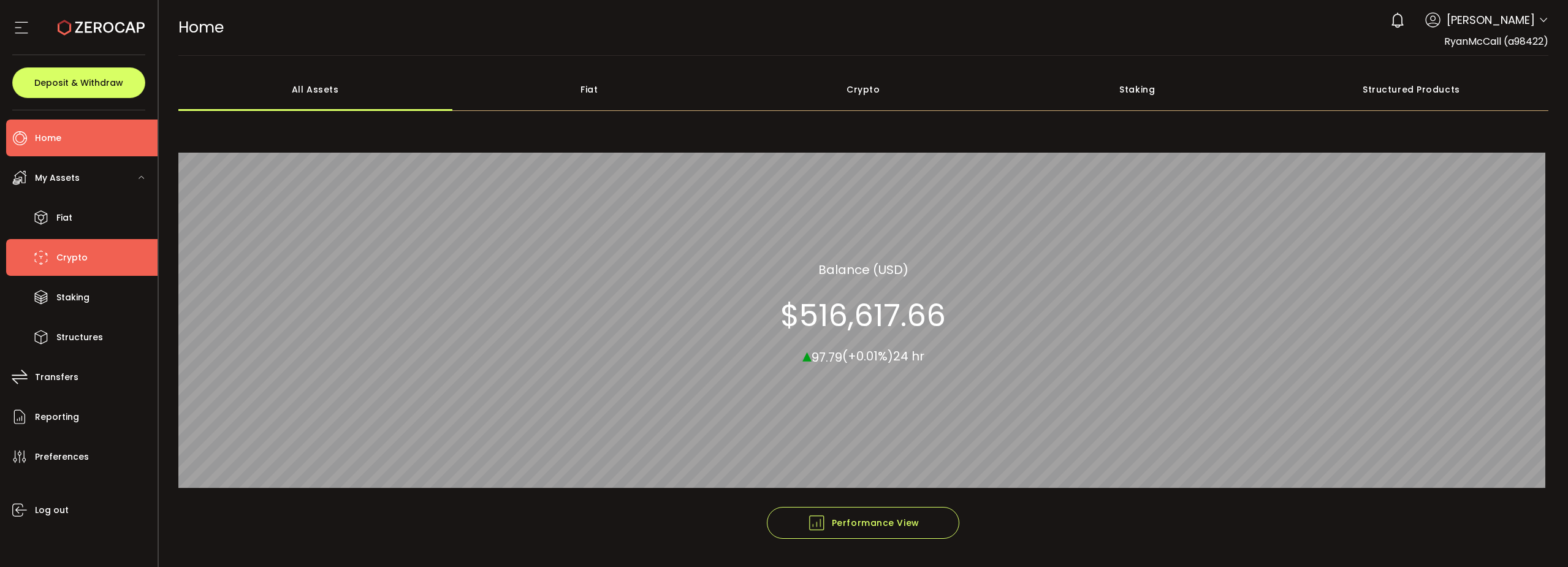
click at [66, 260] on span "Crypto" at bounding box center [72, 258] width 31 height 18
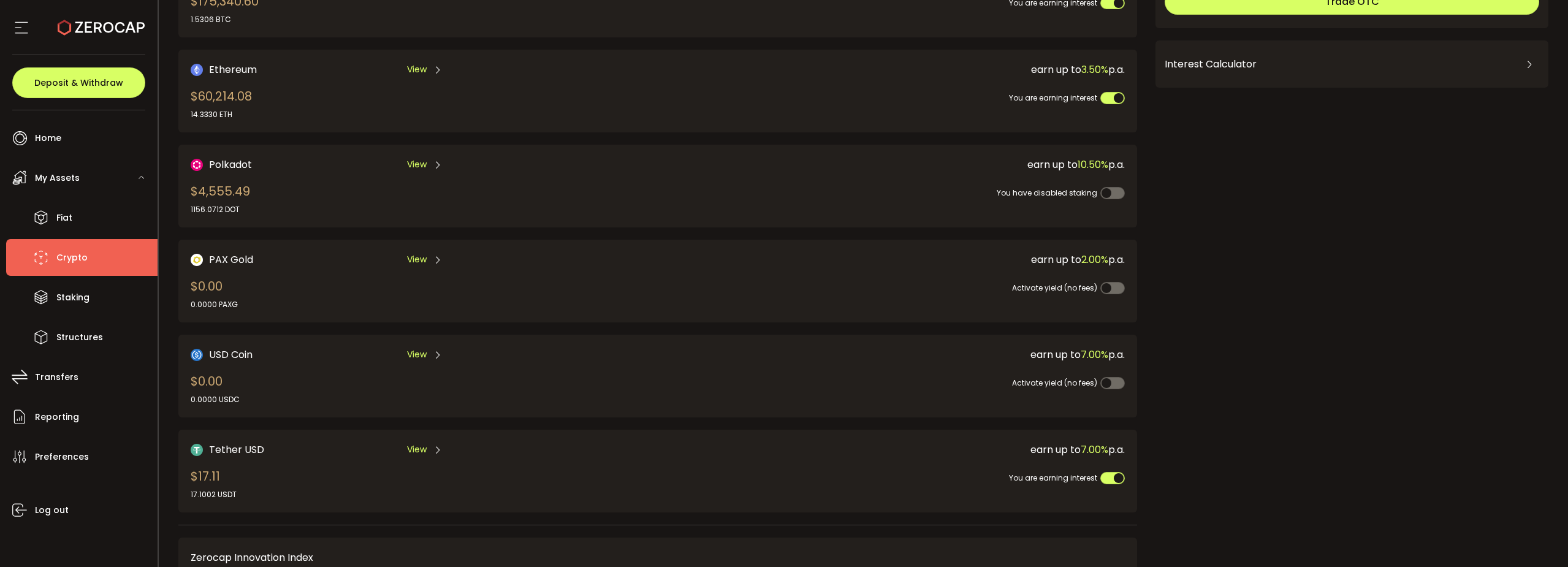
scroll to position [307, 0]
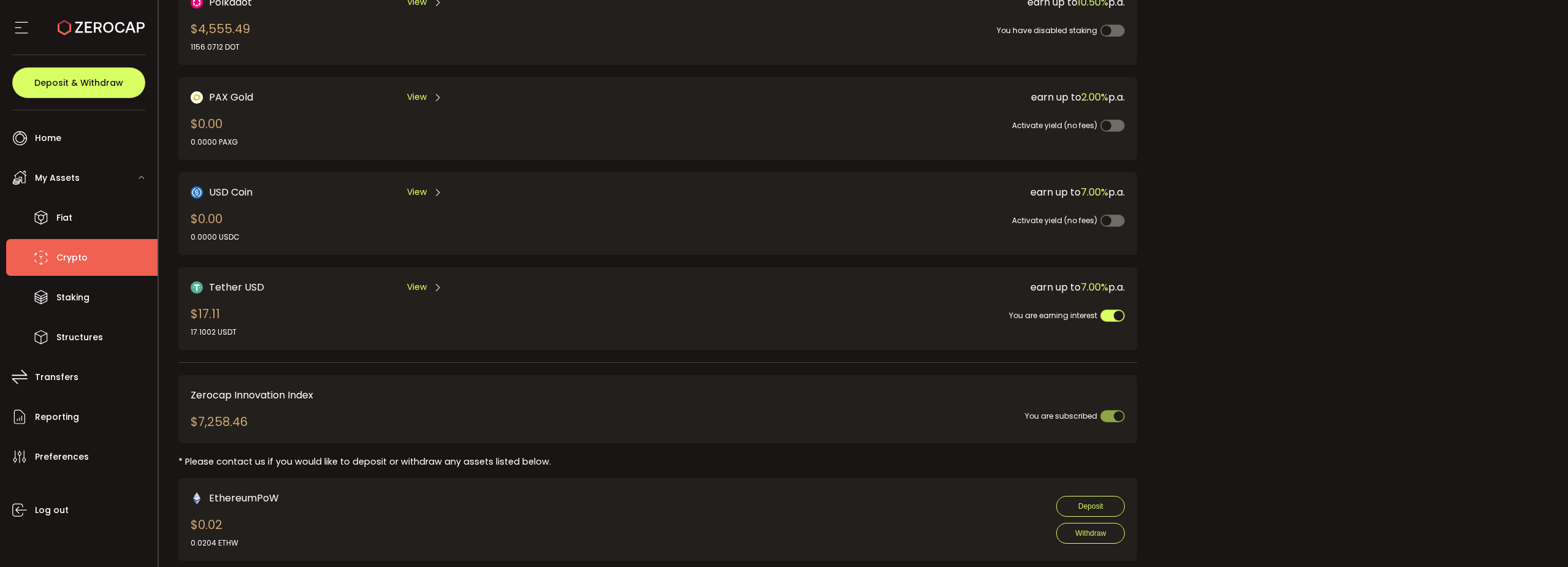
click at [426, 287] on span "View" at bounding box center [417, 287] width 20 height 13
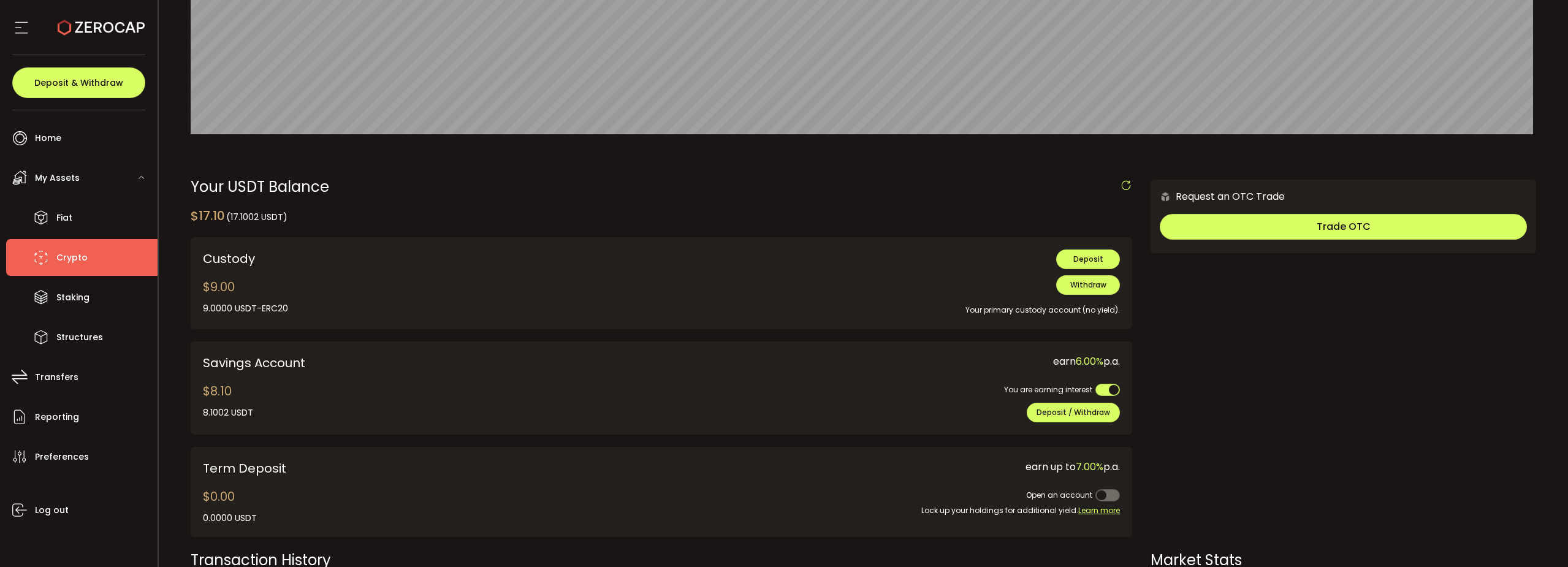
scroll to position [245, 0]
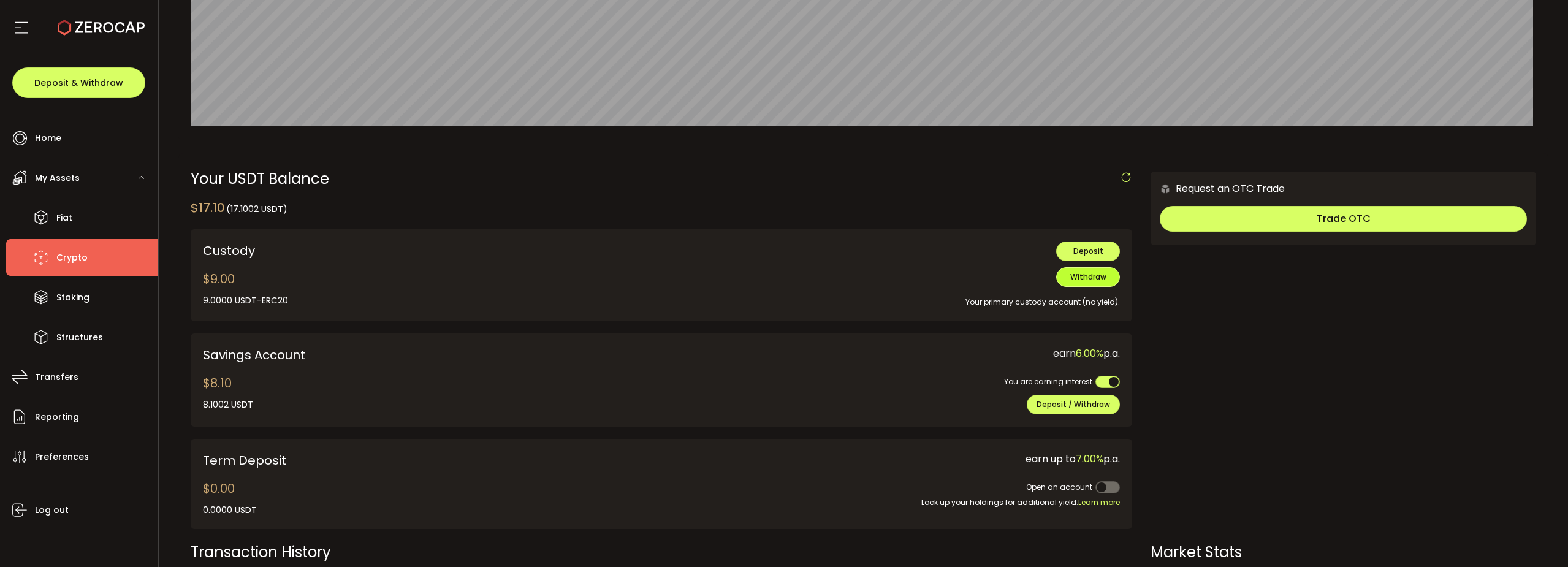
click at [1071, 279] on span "Withdraw" at bounding box center [1089, 277] width 36 height 11
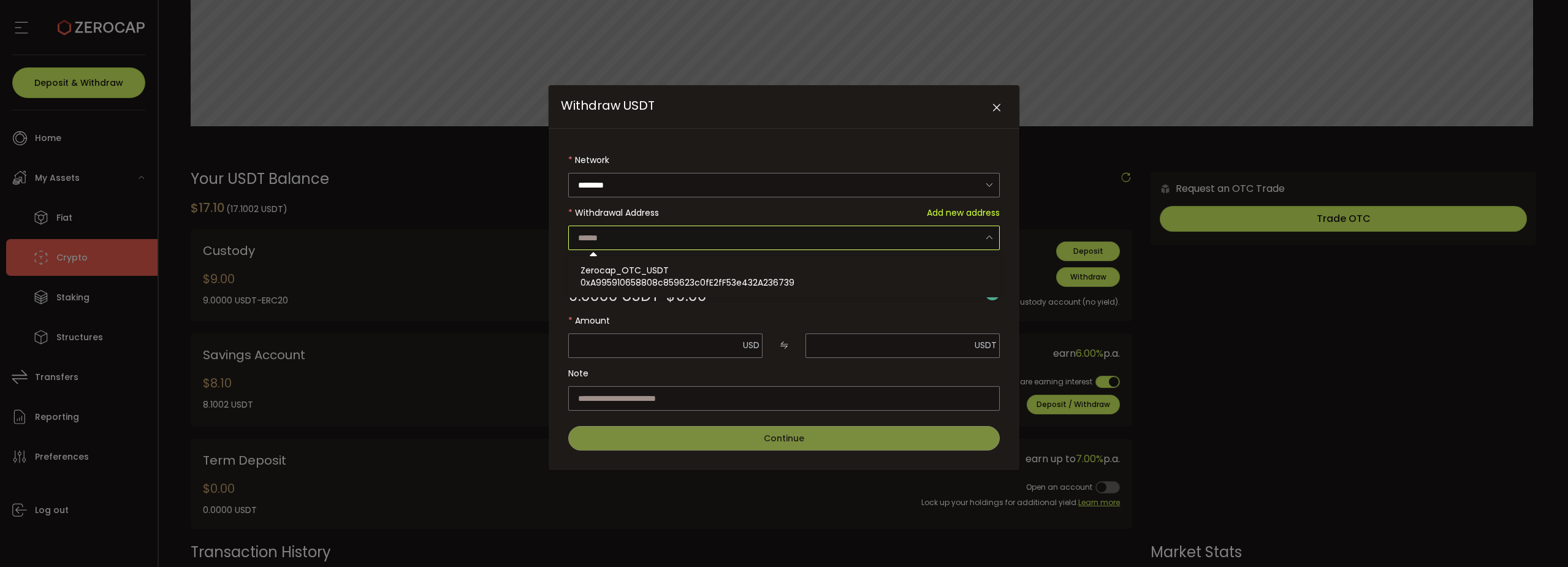
click at [626, 232] on input "Withdraw USDT" at bounding box center [784, 238] width 432 height 25
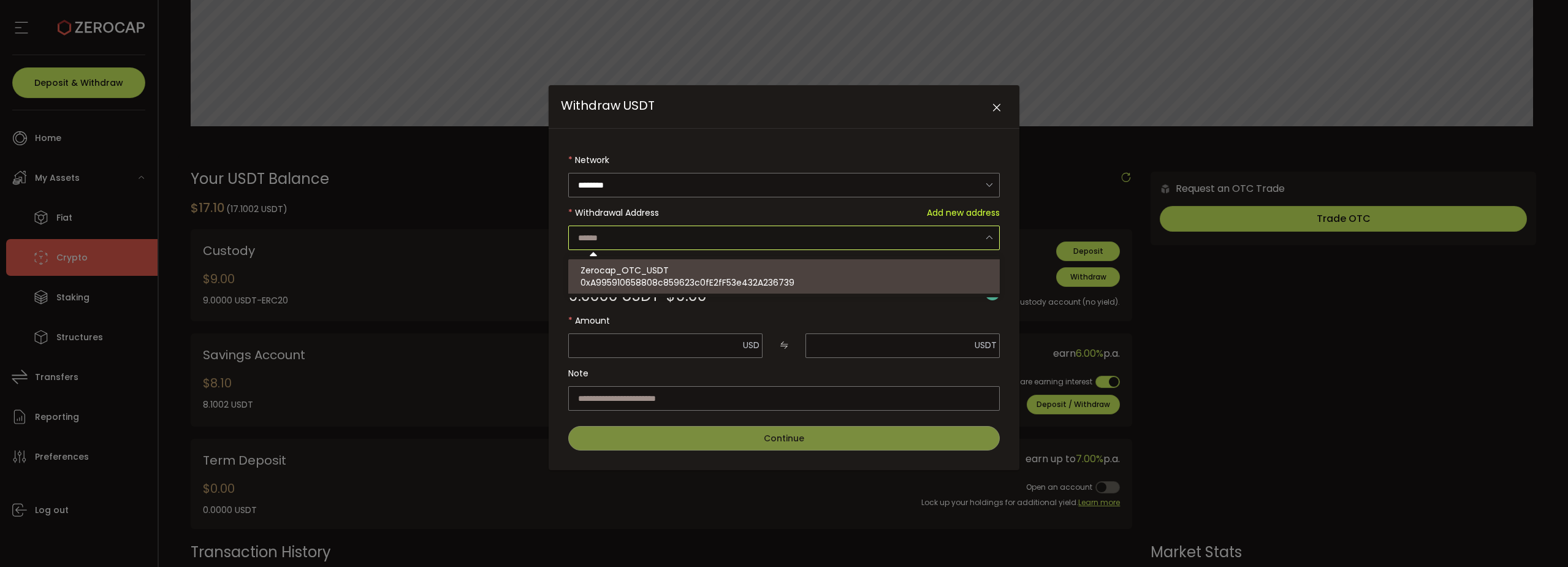
click at [672, 277] on span "0xA995910658808c859623c0fE2fF53e432A236739" at bounding box center [687, 283] width 214 height 13
type input "**********"
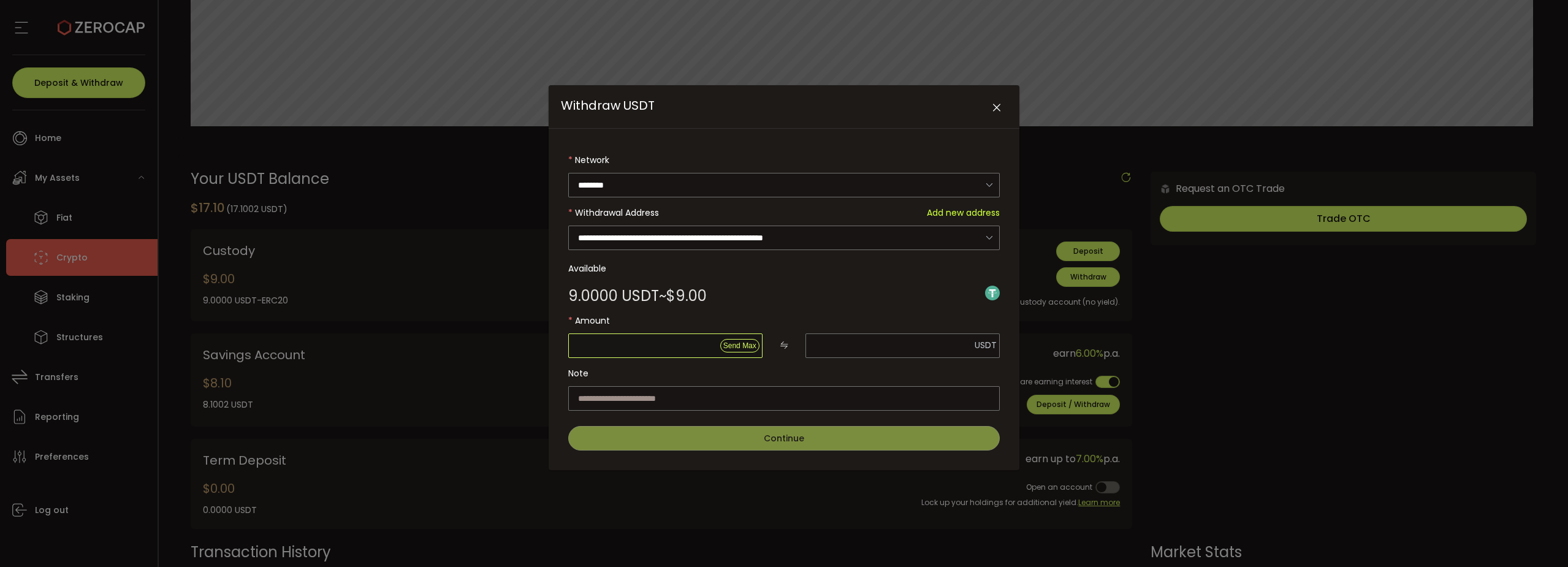
click at [665, 343] on input "Withdraw USDT" at bounding box center [665, 346] width 194 height 25
type input "*"
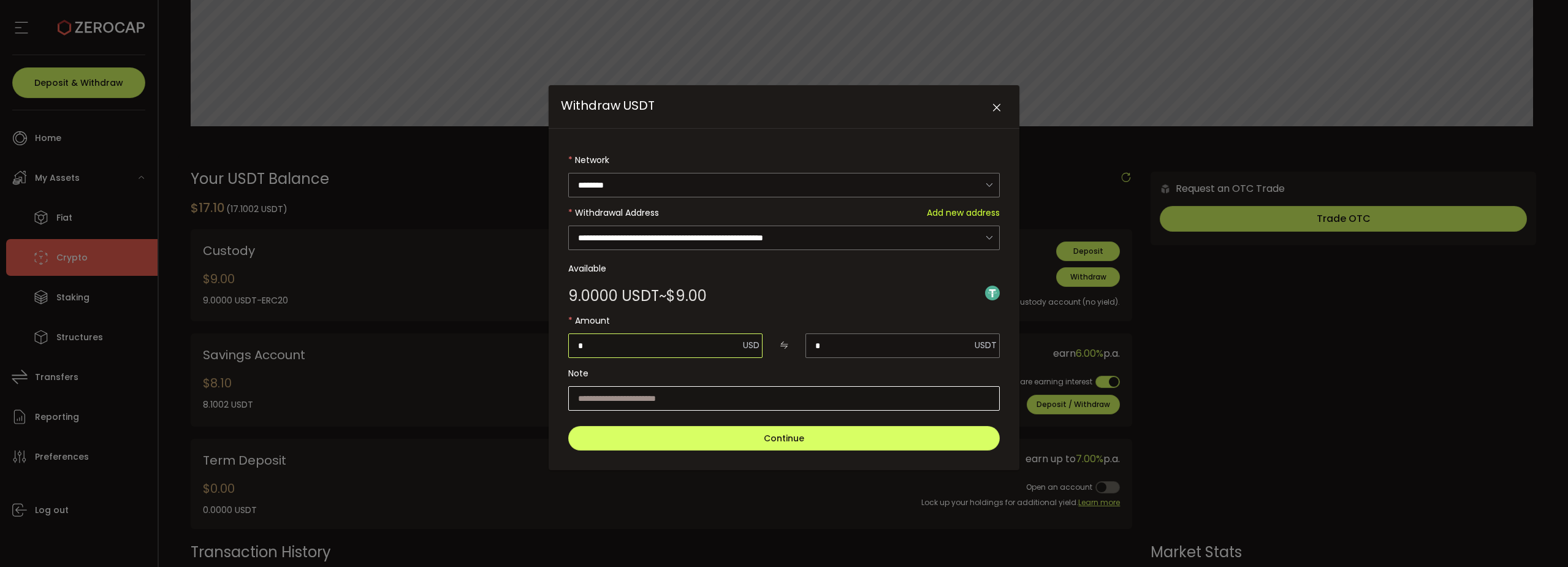
type input "*"
click at [697, 397] on input "Withdraw USDT" at bounding box center [784, 398] width 432 height 25
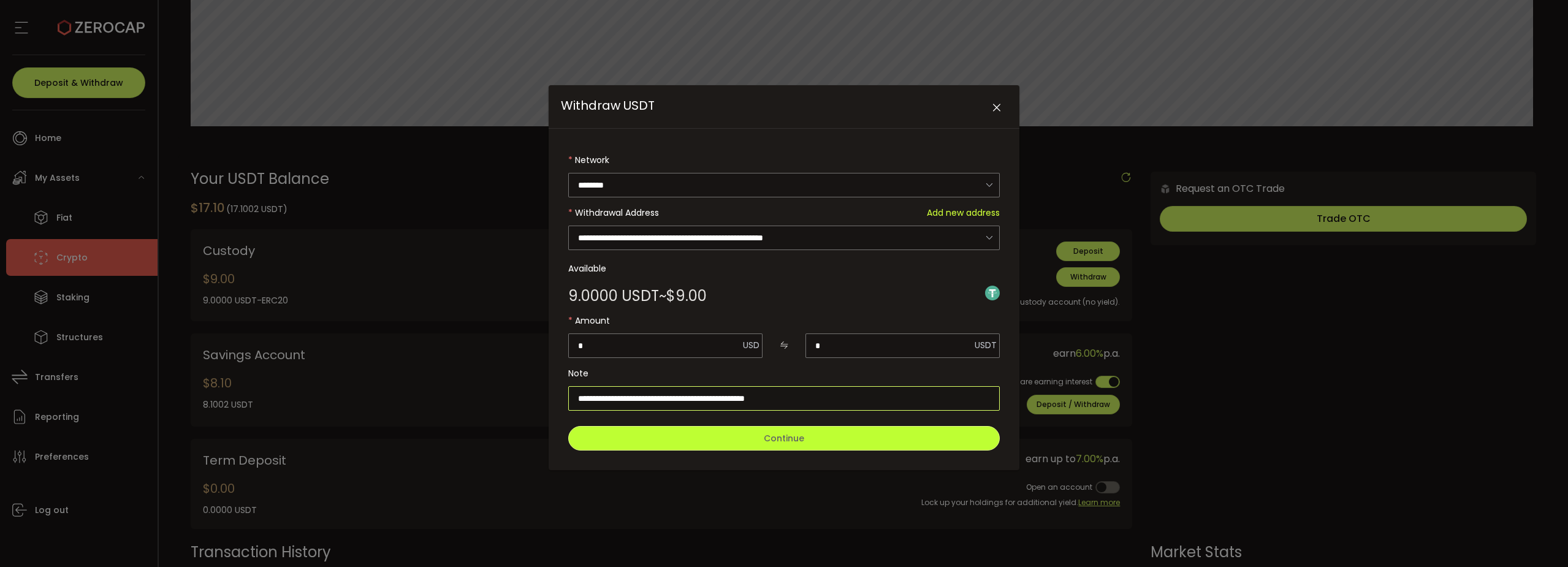
type input "**********"
click at [717, 435] on button "Continue" at bounding box center [784, 438] width 432 height 25
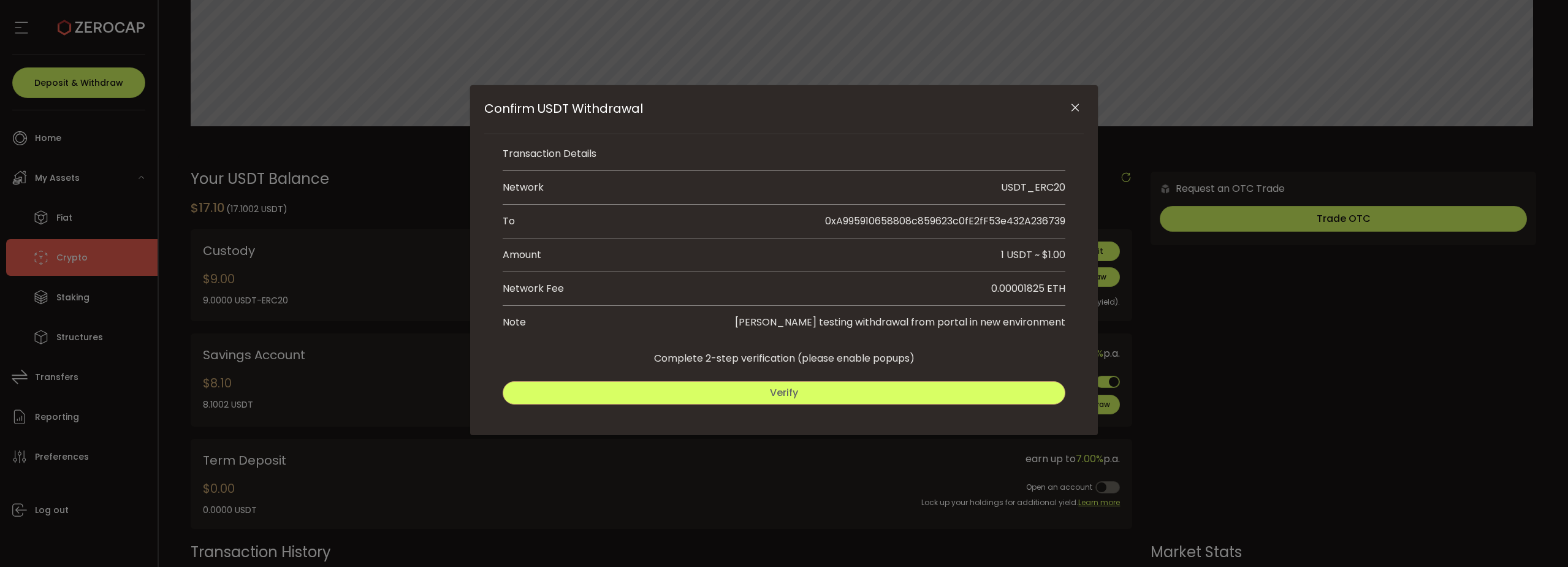
click at [761, 393] on button "Verify" at bounding box center [784, 393] width 563 height 23
click at [913, 392] on span "Submit" at bounding box center [926, 392] width 36 height 14
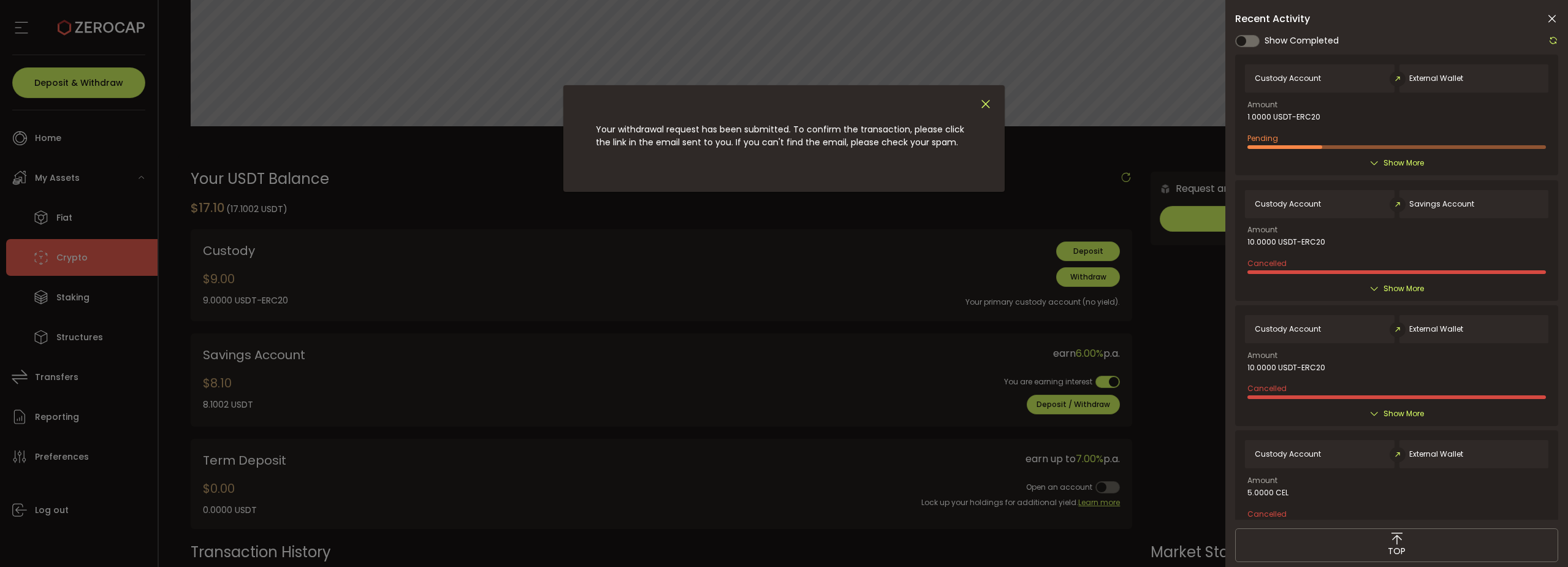
click at [988, 104] on icon "Close" at bounding box center [986, 104] width 13 height 13
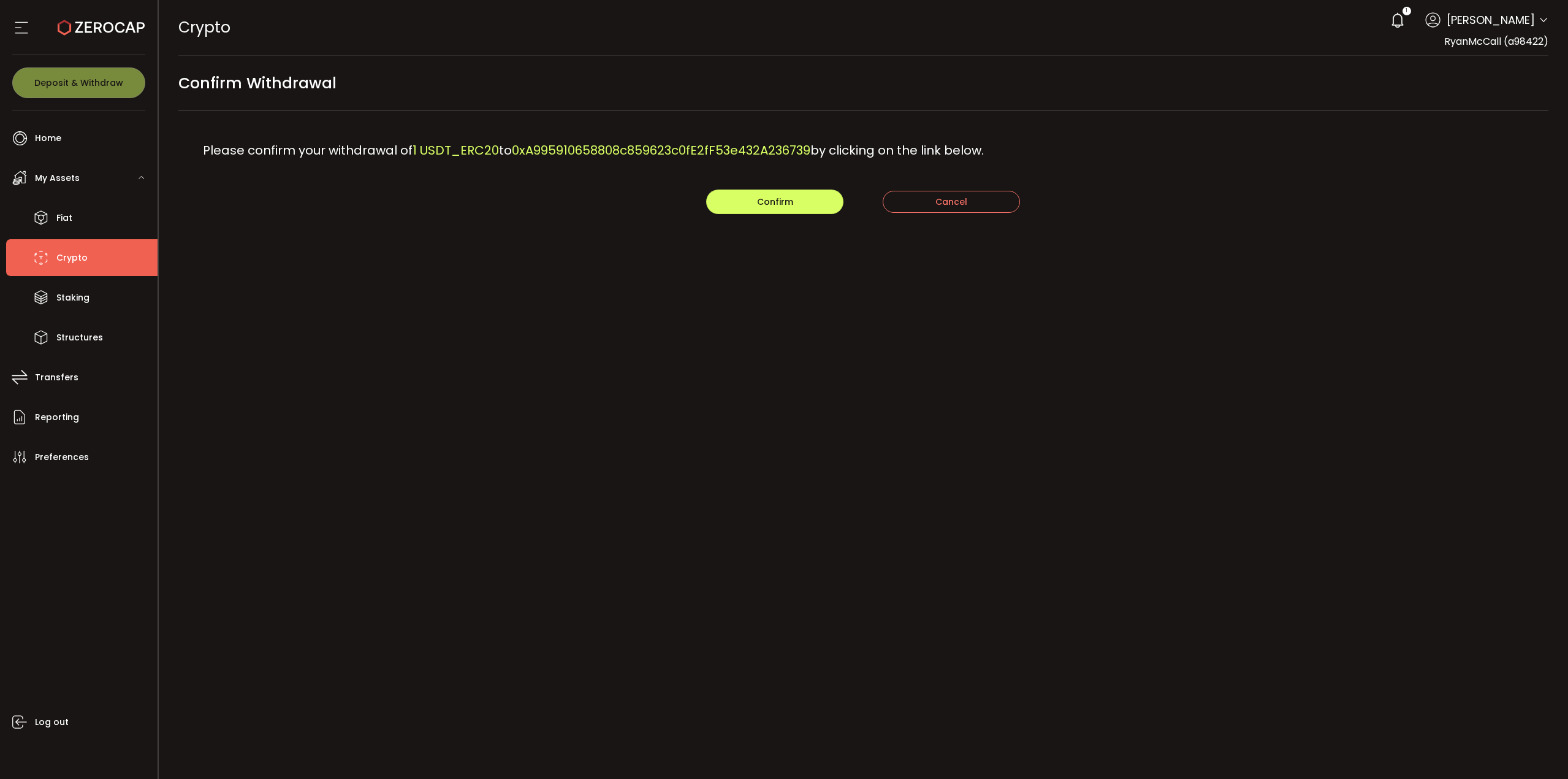
click at [709, 379] on div "PDF is being processed and will download to your computer CRYPTO Buy Power $0.0…" at bounding box center [863, 390] width 1410 height 779
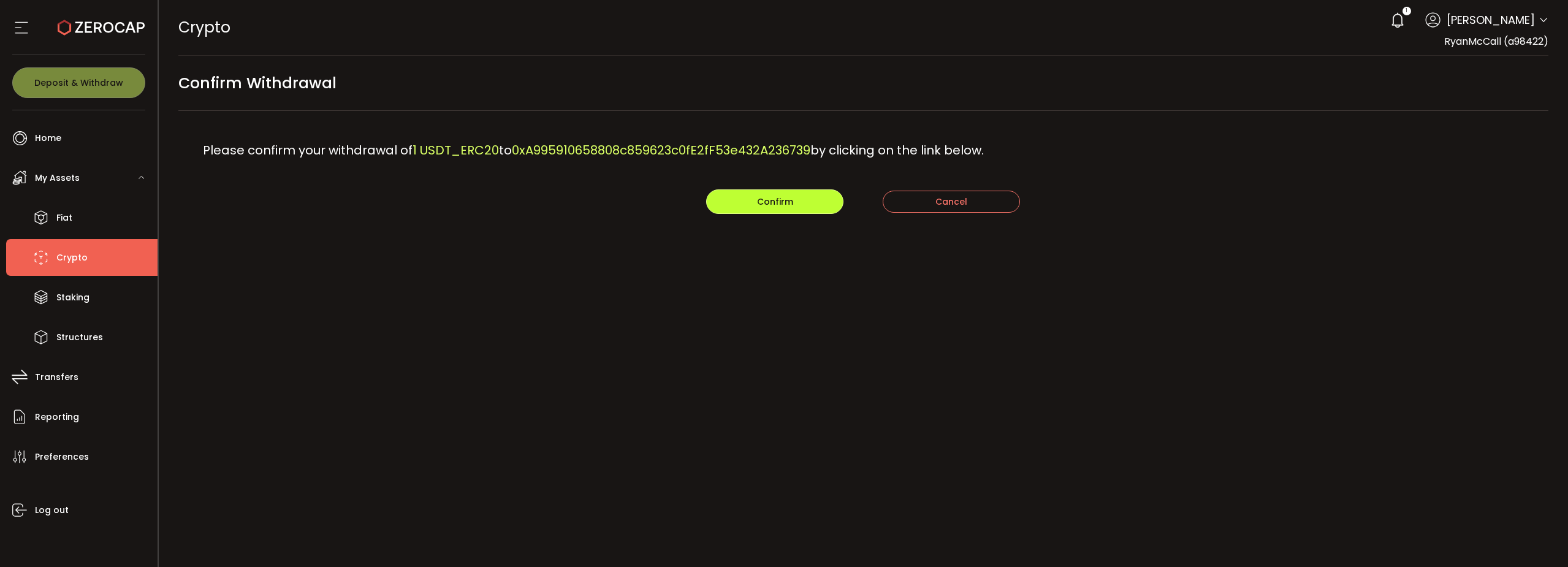
click at [753, 203] on button "Confirm" at bounding box center [775, 201] width 137 height 25
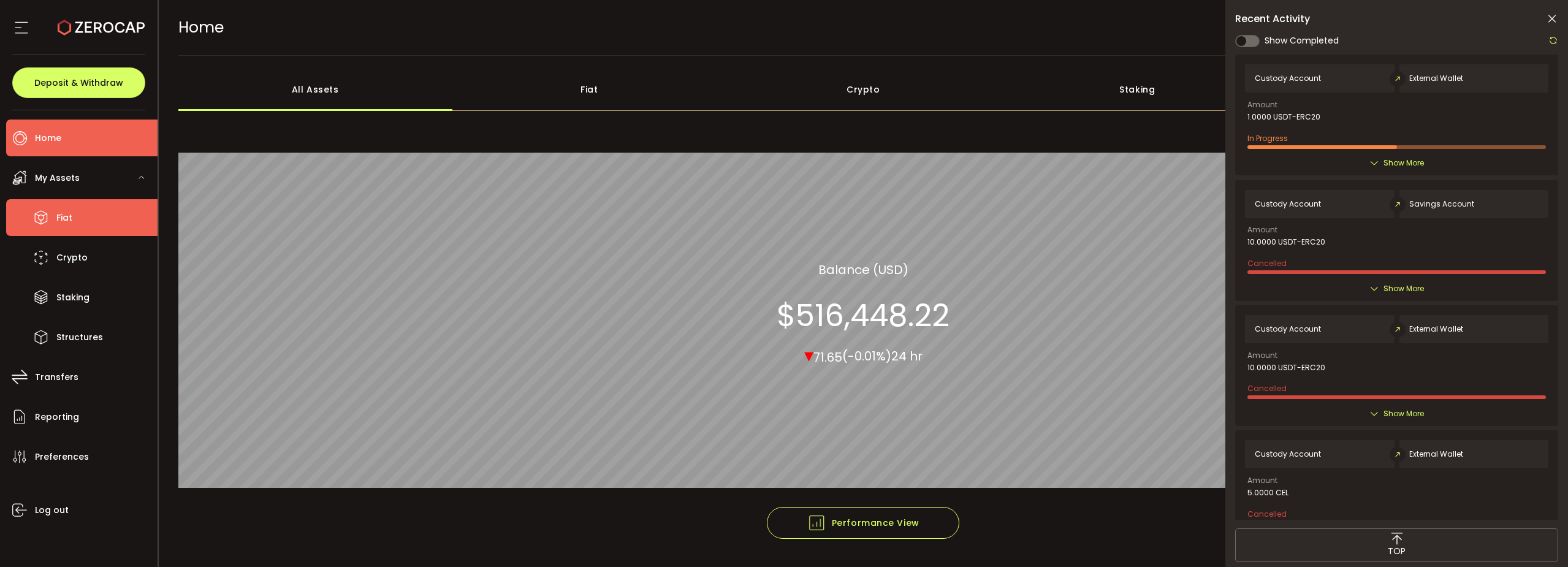
click at [64, 217] on span "Fiat" at bounding box center [64, 218] width 16 height 18
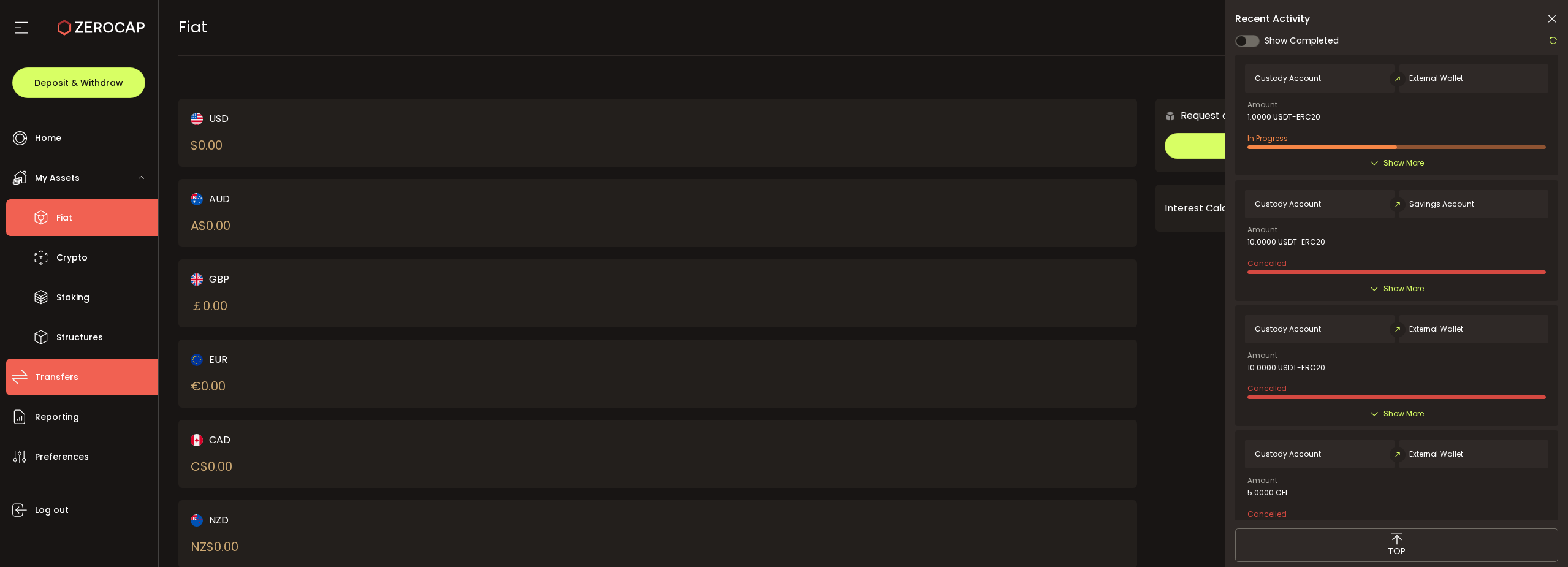
click at [61, 381] on span "Transfers" at bounding box center [57, 377] width 44 height 18
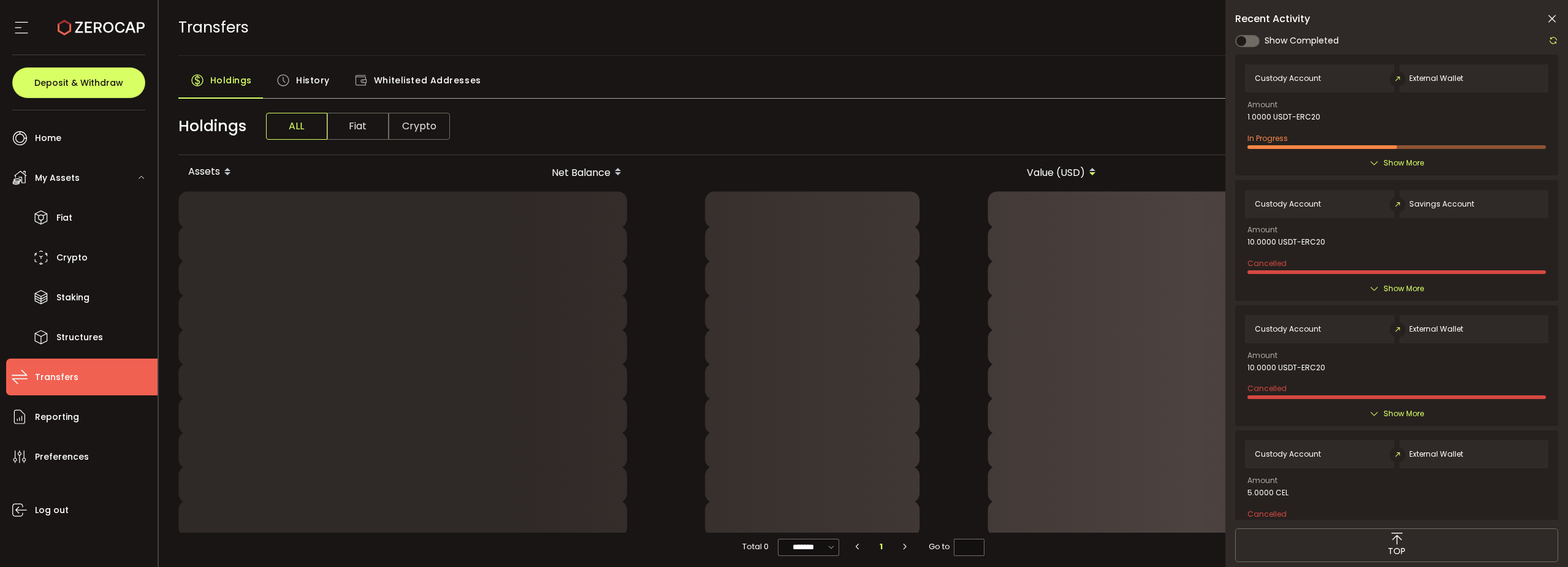
click at [409, 74] on span "Whitelisted Addresses" at bounding box center [428, 80] width 107 height 25
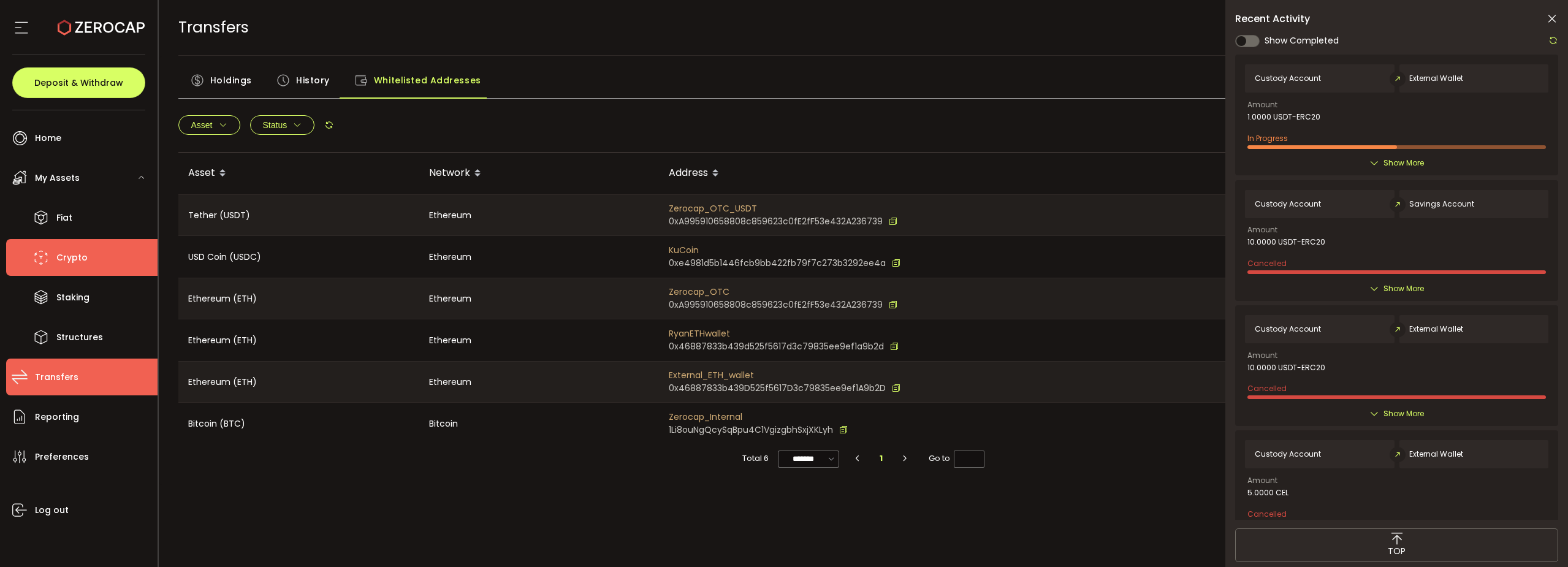
click at [70, 257] on span "Crypto" at bounding box center [72, 258] width 31 height 18
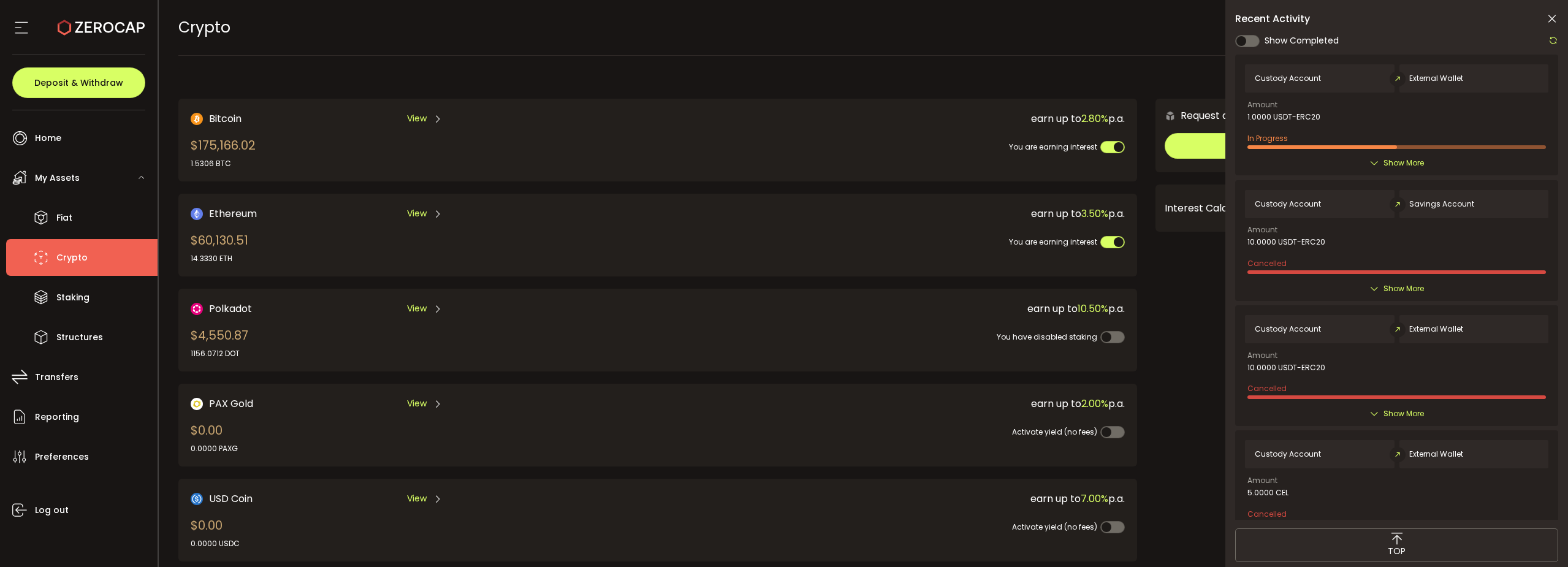
click at [416, 211] on span "View" at bounding box center [417, 213] width 20 height 13
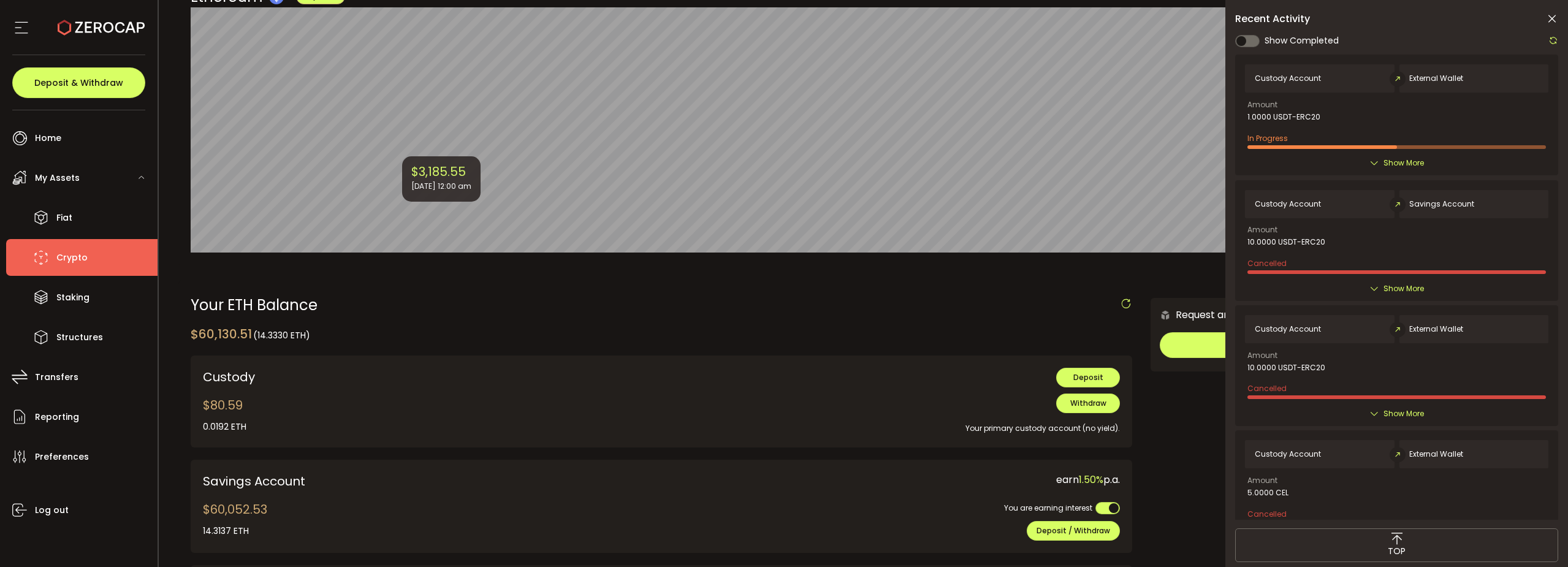
scroll to position [245, 0]
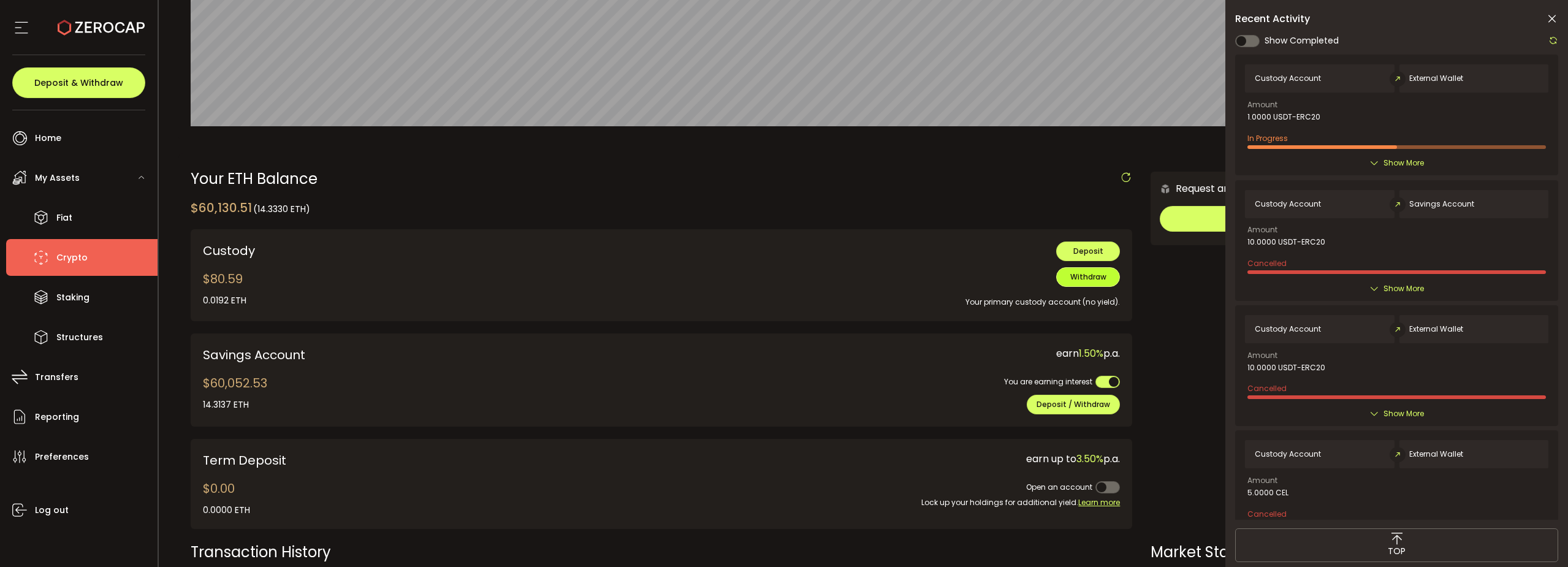
click at [1074, 279] on span "Withdraw" at bounding box center [1089, 277] width 36 height 11
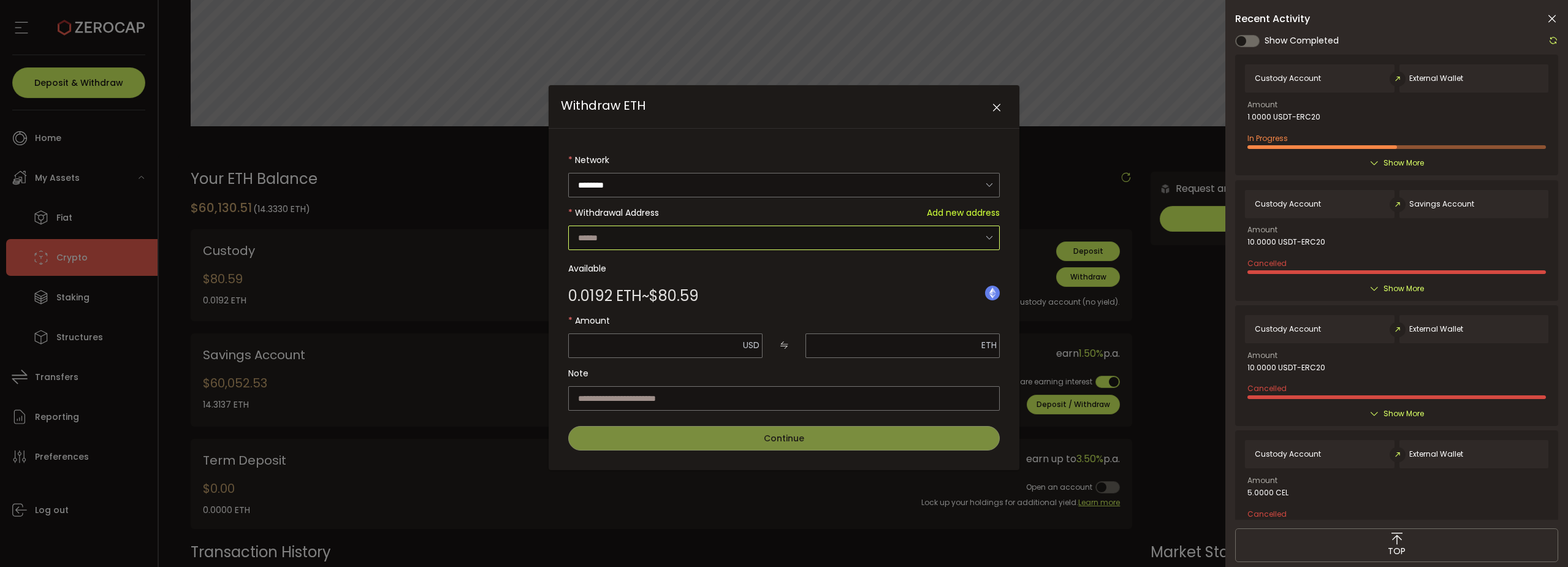
click at [653, 234] on input "Withdraw ETH" at bounding box center [784, 238] width 432 height 25
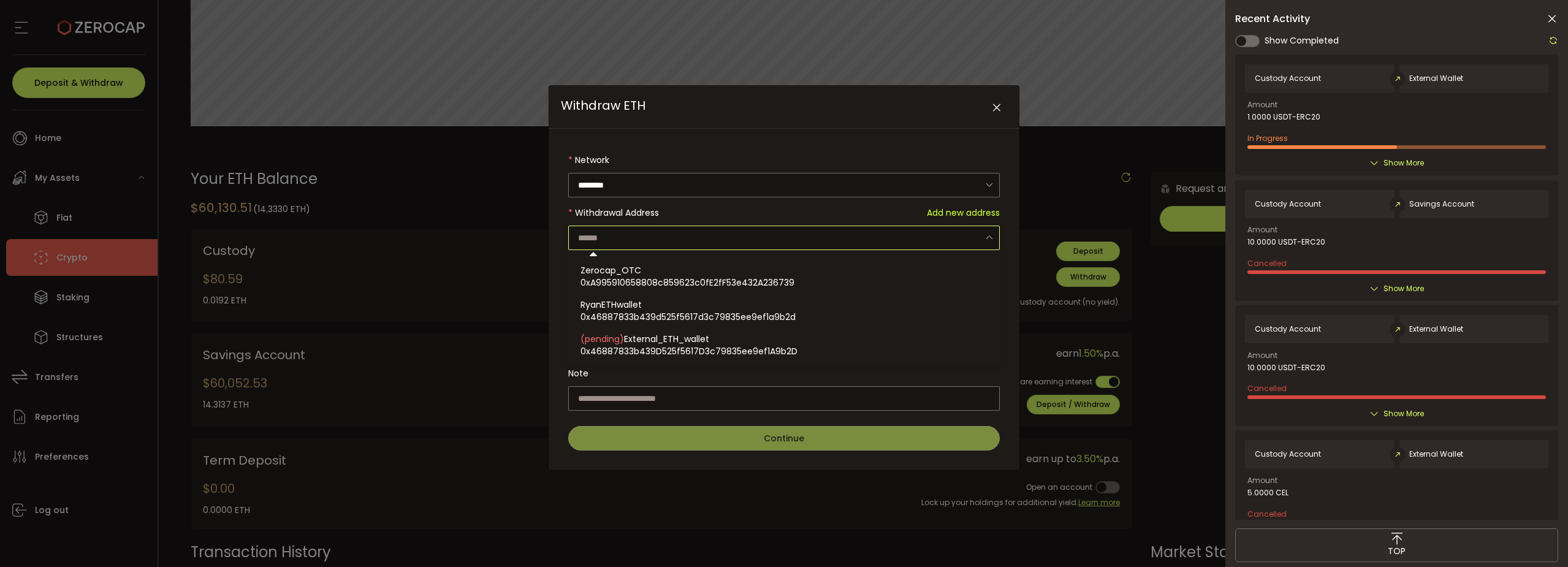
click at [959, 212] on span "Add new address" at bounding box center [963, 213] width 73 height 25
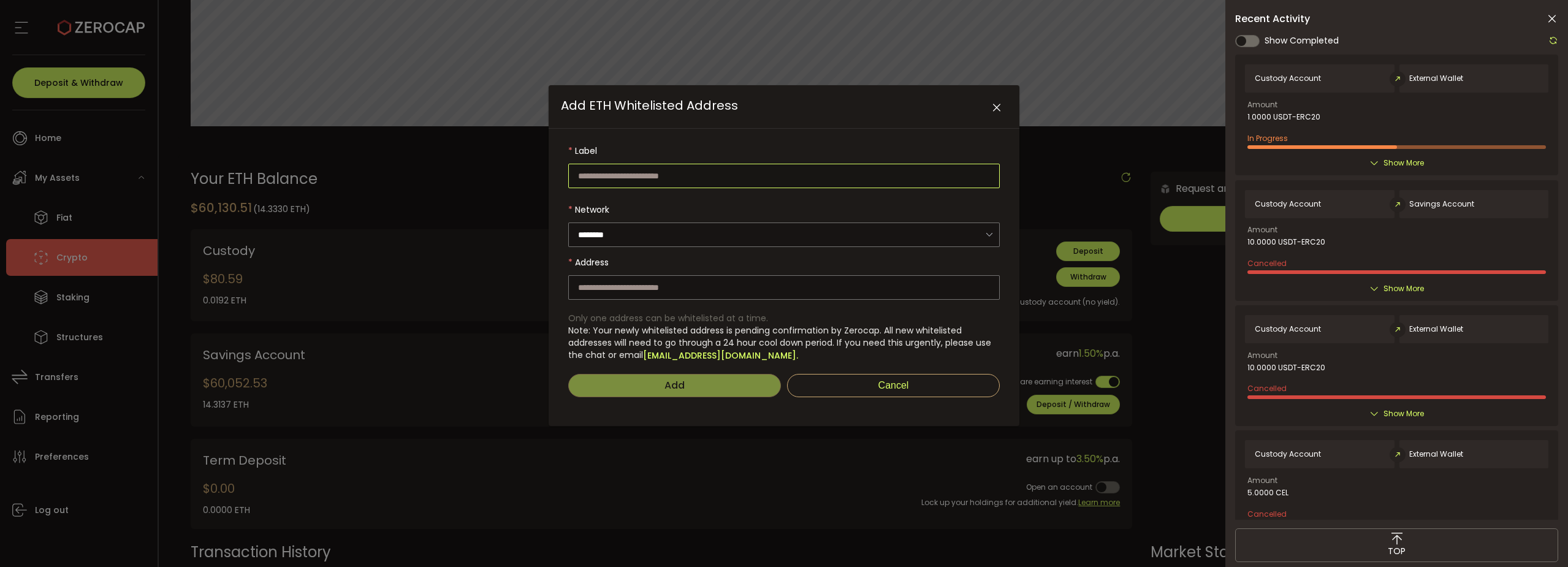
click at [654, 176] on input "Add ETH Whitelisted Address" at bounding box center [784, 176] width 432 height 25
click at [621, 173] on input "Add ETH Whitelisted Address" at bounding box center [784, 176] width 432 height 25
type input "**********"
click at [640, 288] on input "Add ETH Whitelisted Address" at bounding box center [784, 287] width 432 height 25
paste input "**********"
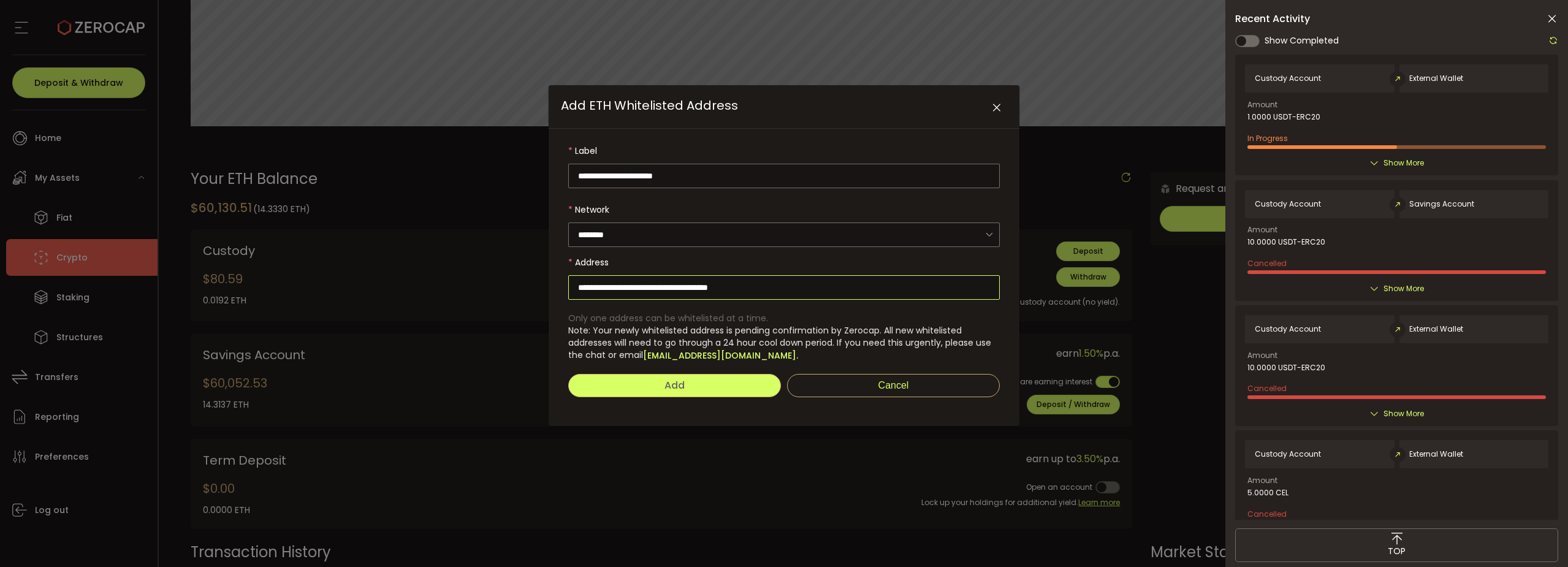
type input "**********"
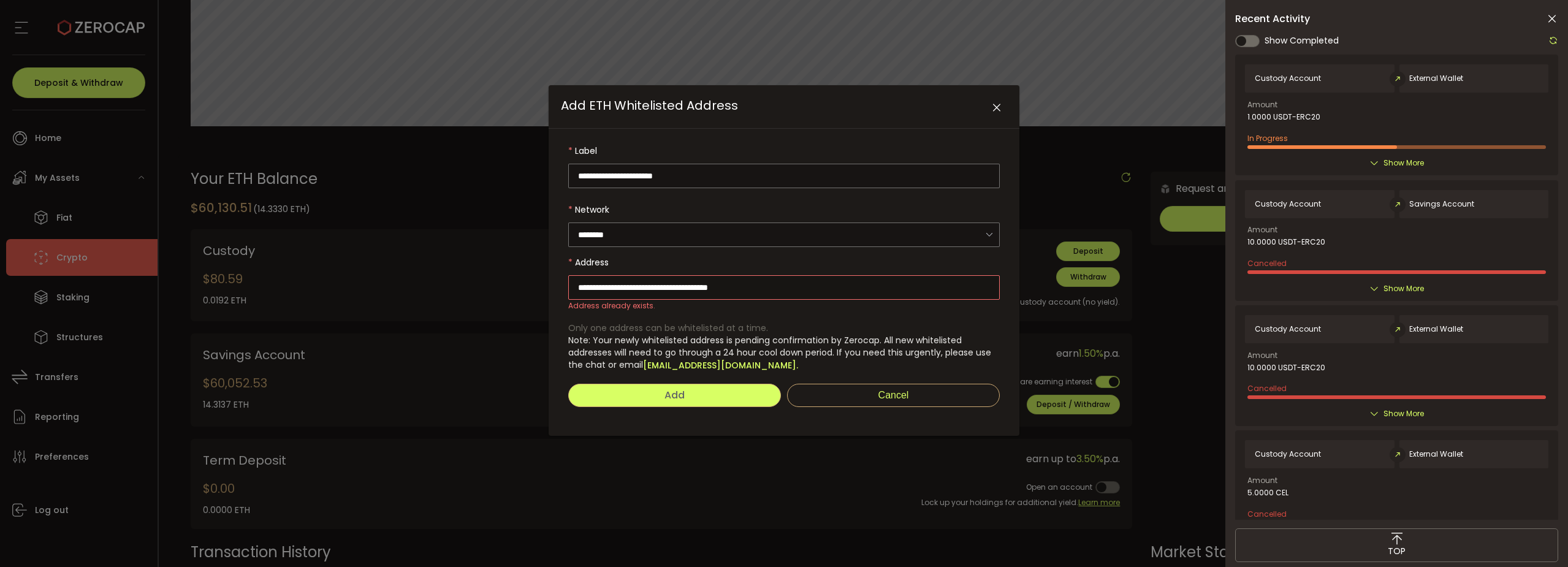
click at [680, 390] on span "Add" at bounding box center [675, 395] width 21 height 14
click at [652, 173] on input "**********" at bounding box center [784, 176] width 432 height 25
type input "**********"
click at [806, 288] on input "**********" at bounding box center [784, 287] width 432 height 25
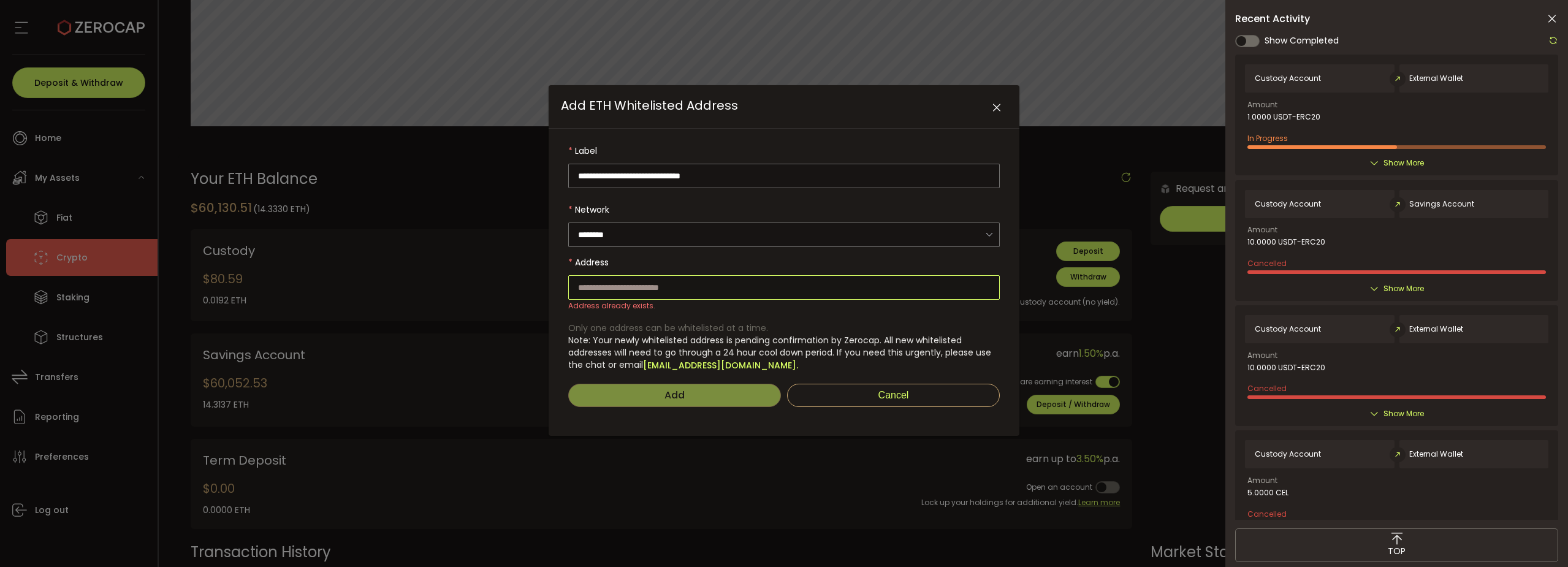
paste input "**********"
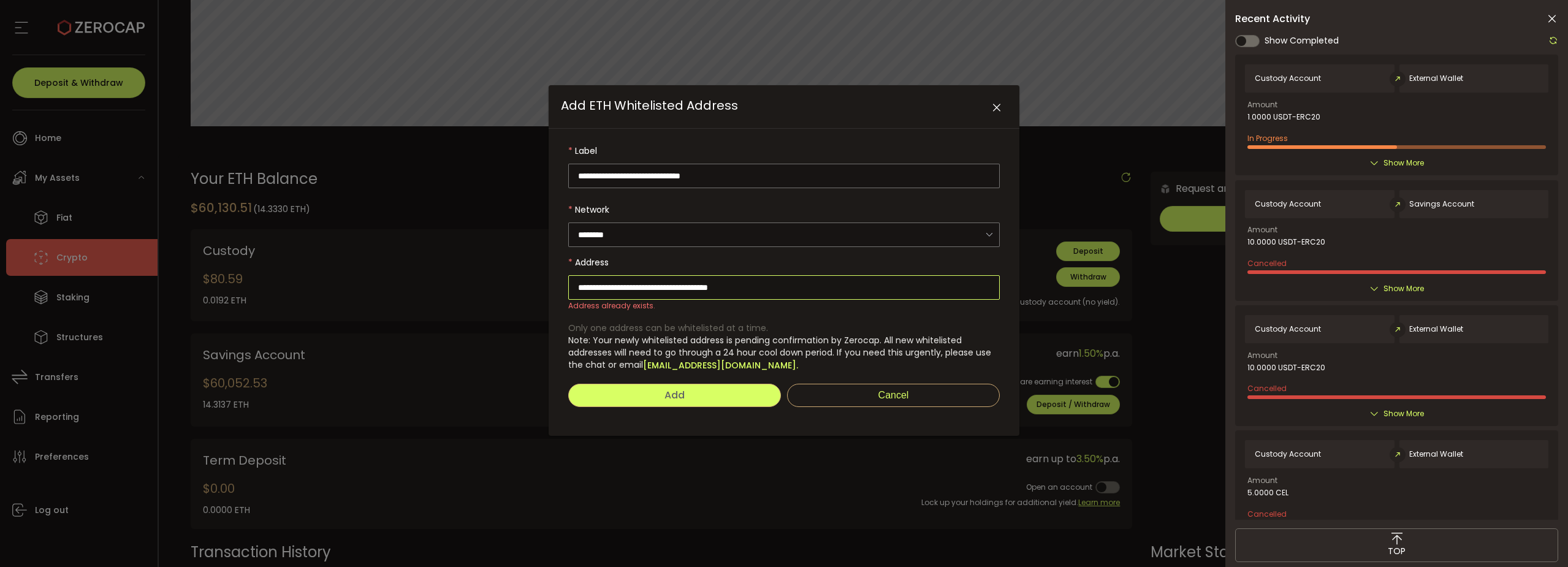
type input "**********"
click at [688, 390] on button "Add" at bounding box center [674, 395] width 213 height 23
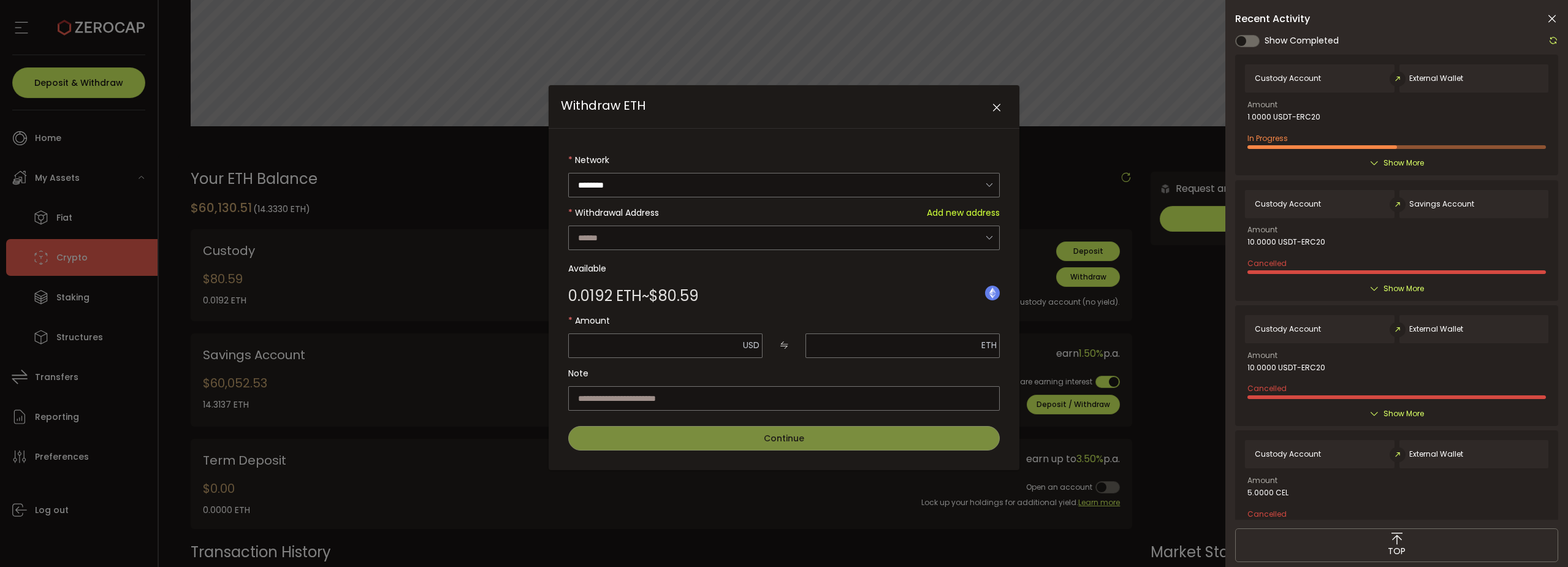
click at [883, 278] on label "Available" at bounding box center [784, 268] width 432 height 25
click at [1001, 105] on icon "Close" at bounding box center [997, 108] width 13 height 13
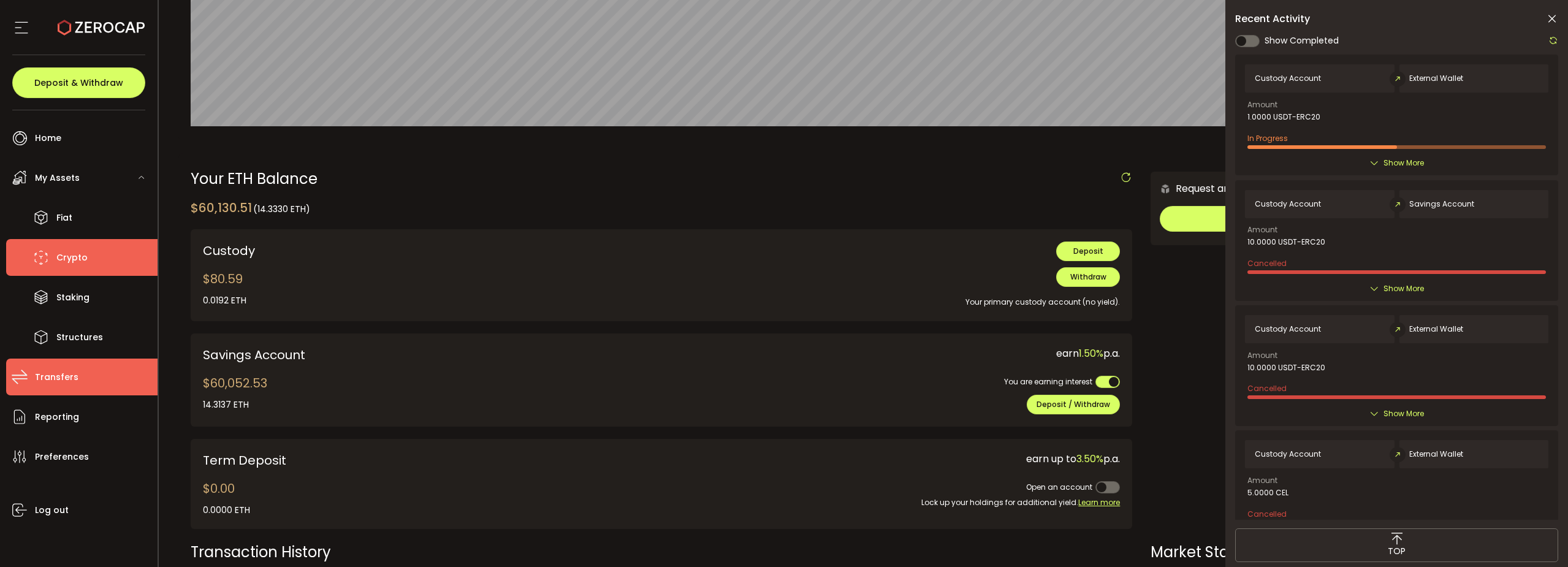
click at [54, 369] on span "Transfers" at bounding box center [57, 377] width 44 height 18
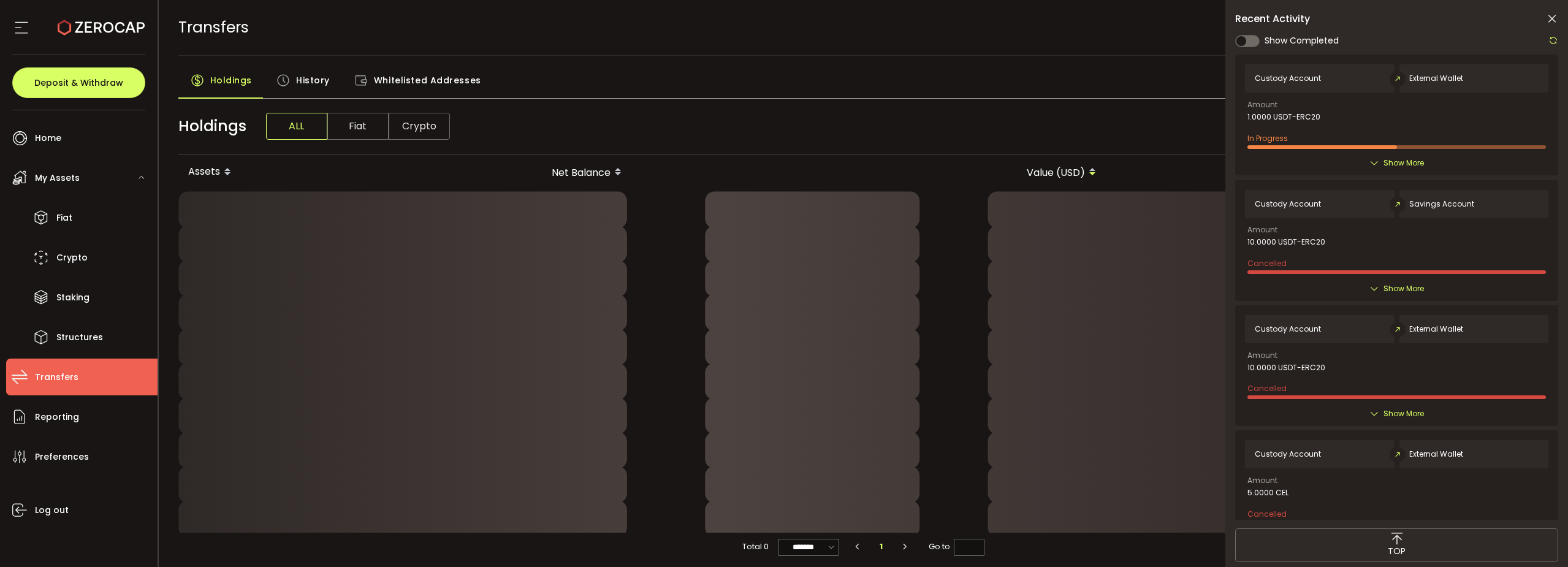
click at [390, 77] on span "Whitelisted Addresses" at bounding box center [428, 80] width 107 height 25
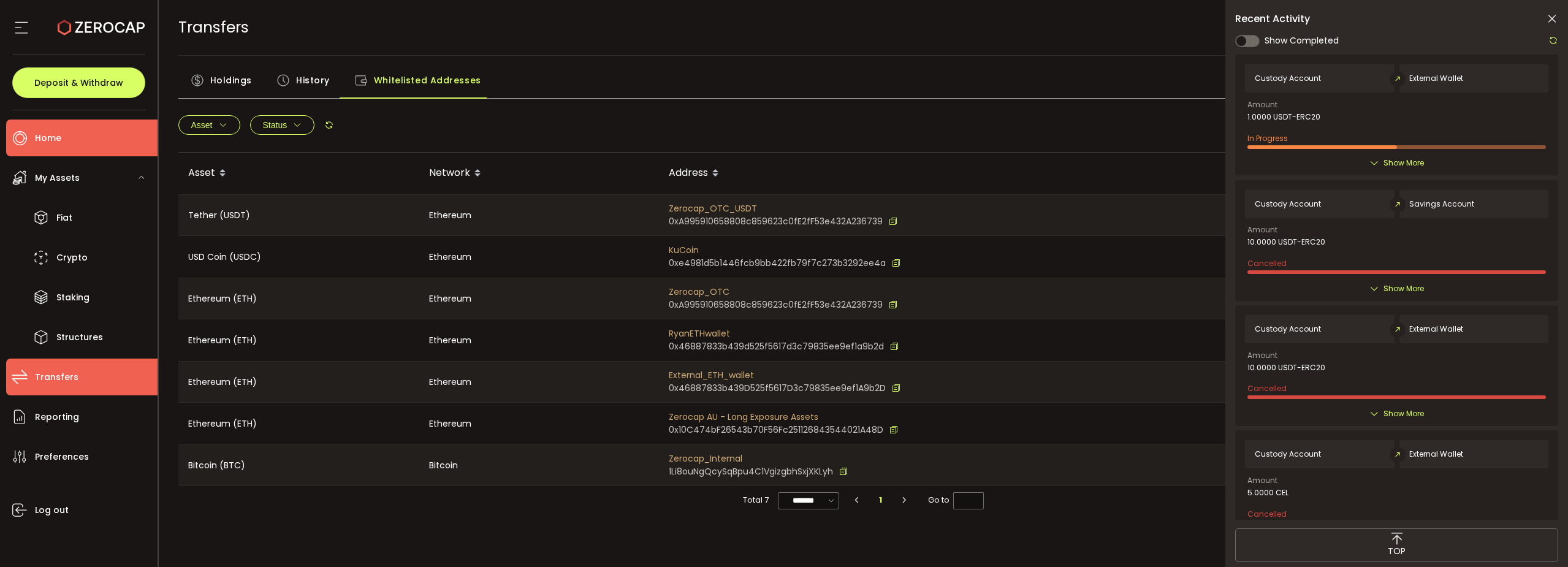
click at [59, 136] on span "Home" at bounding box center [48, 138] width 26 height 18
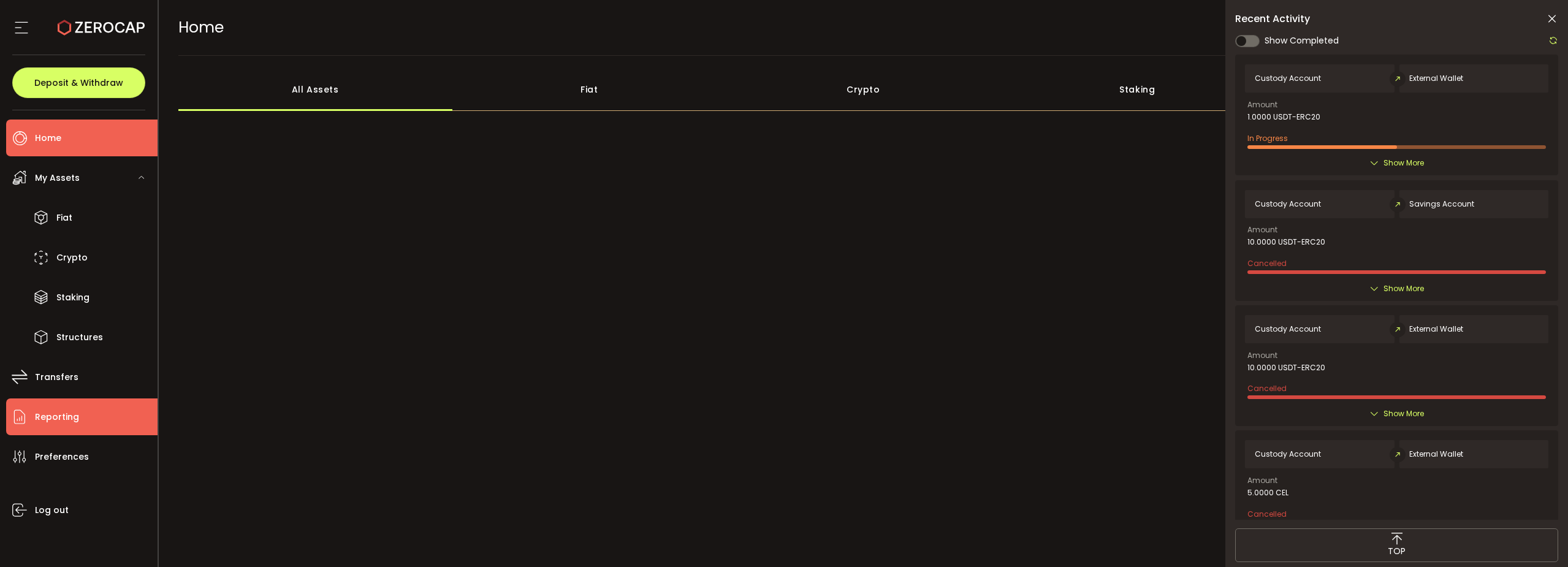
click at [58, 429] on li "Reporting" at bounding box center [81, 417] width 152 height 37
